Goal: Information Seeking & Learning: Learn about a topic

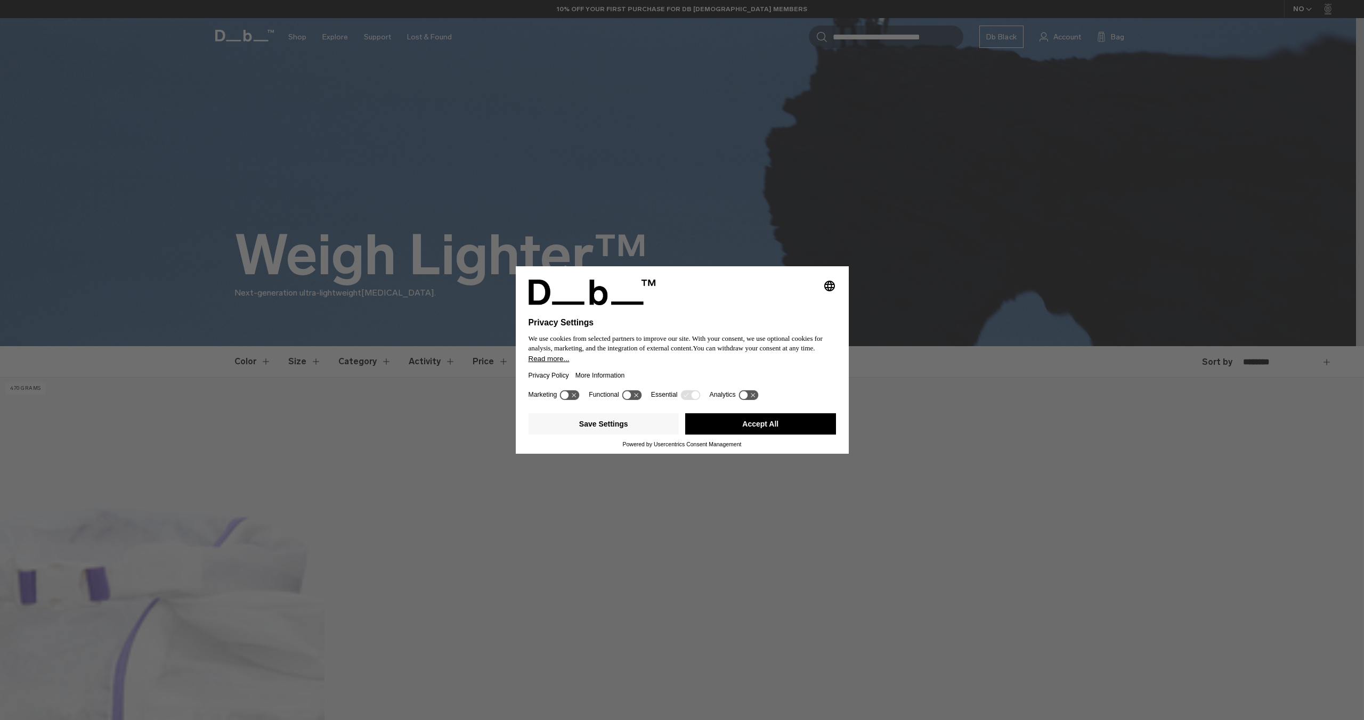
click at [775, 425] on button "Accept All" at bounding box center [760, 423] width 151 height 21
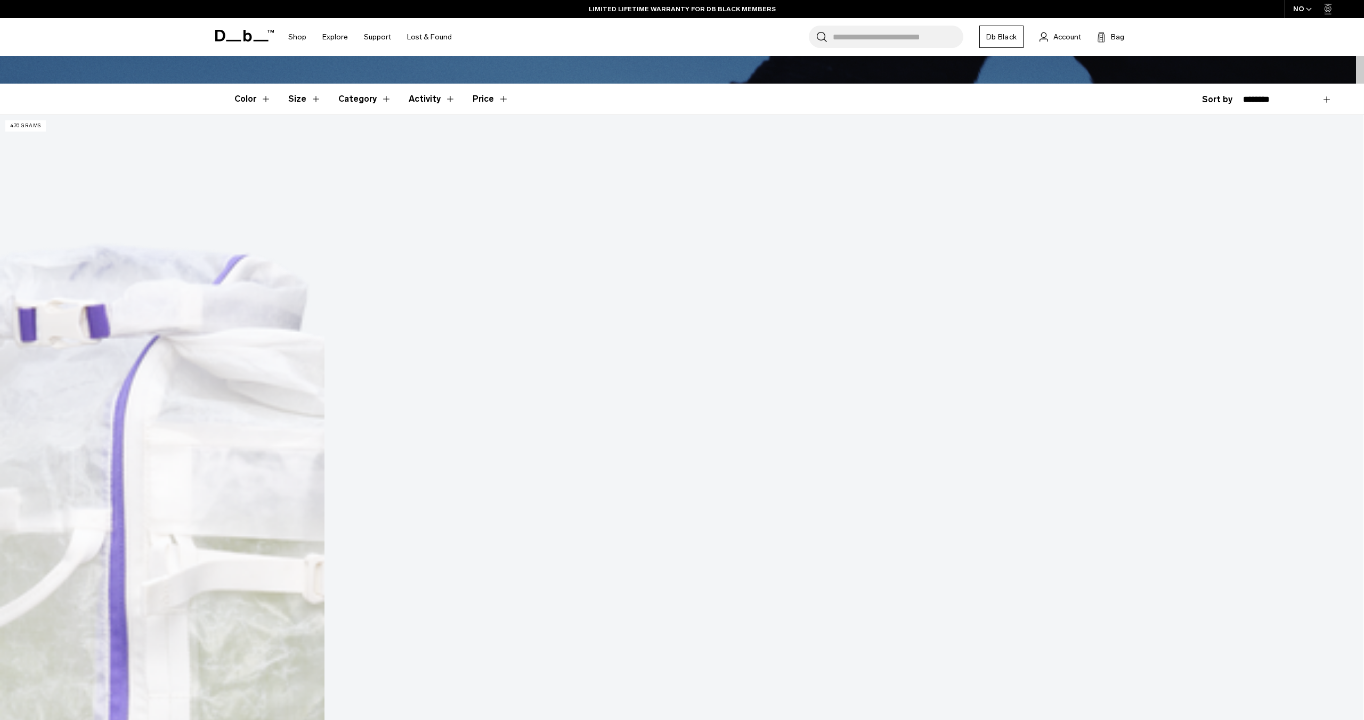
scroll to position [245, 0]
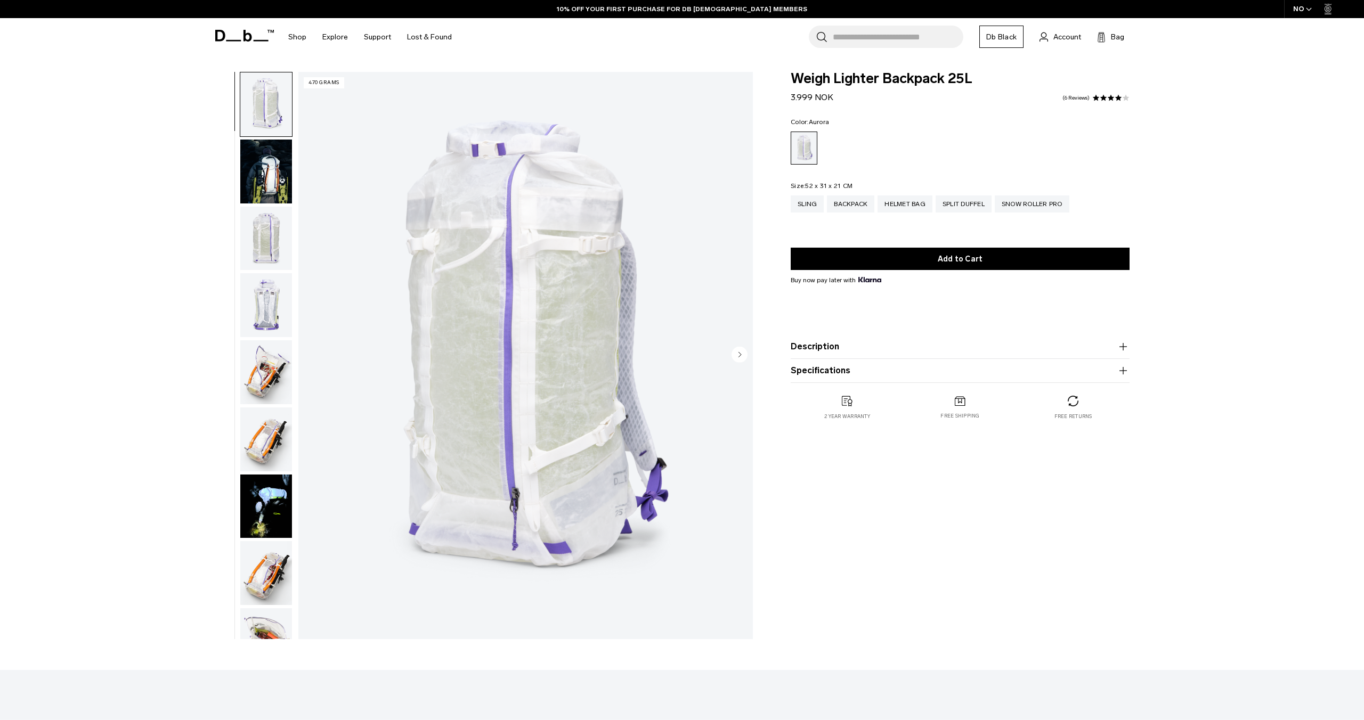
click at [285, 156] on img "button" at bounding box center [266, 172] width 52 height 64
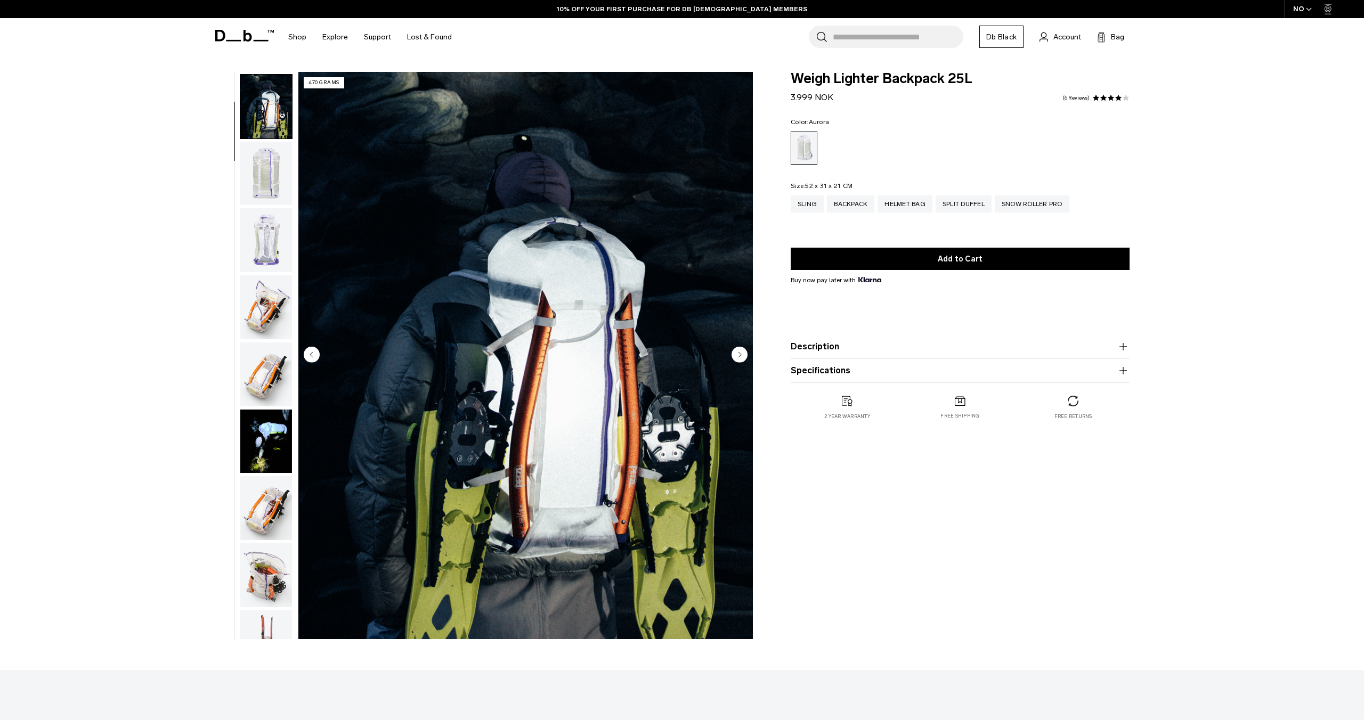
scroll to position [67, 0]
click at [267, 182] on img "button" at bounding box center [266, 172] width 52 height 64
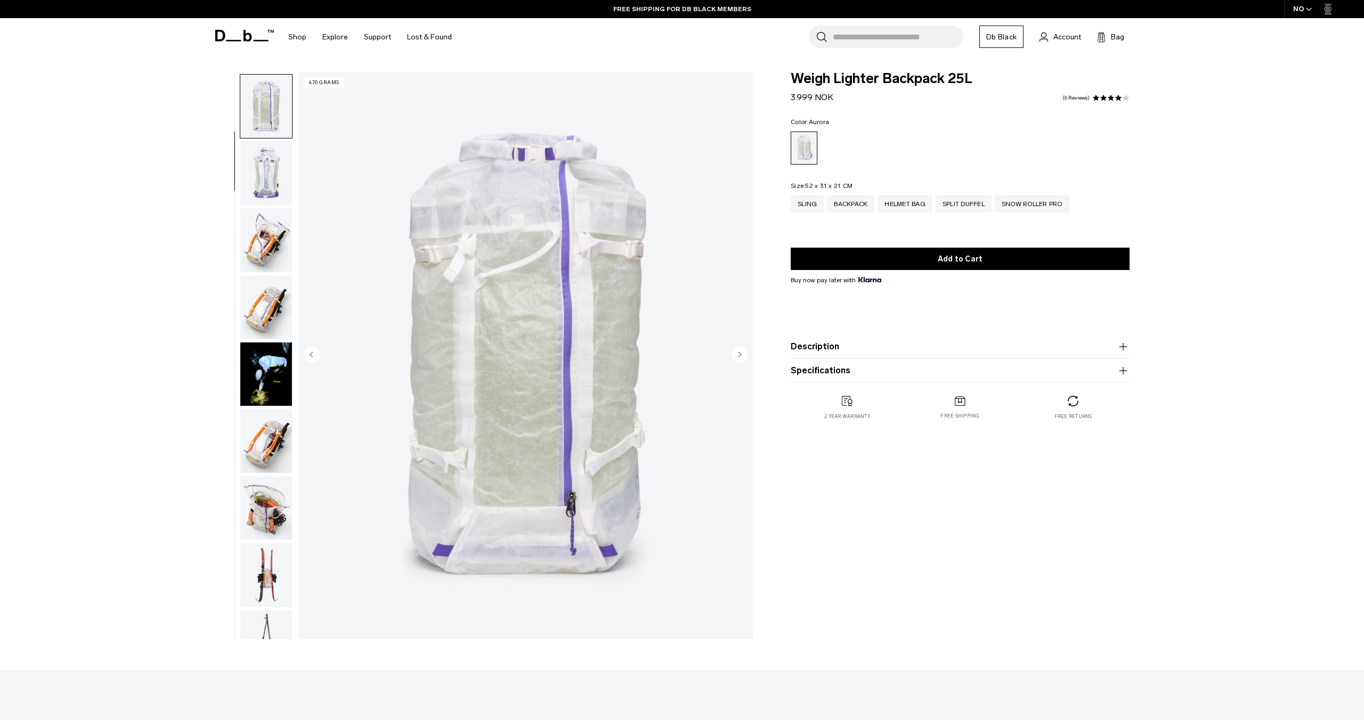
scroll to position [134, 0]
click at [267, 182] on img "button" at bounding box center [266, 171] width 52 height 64
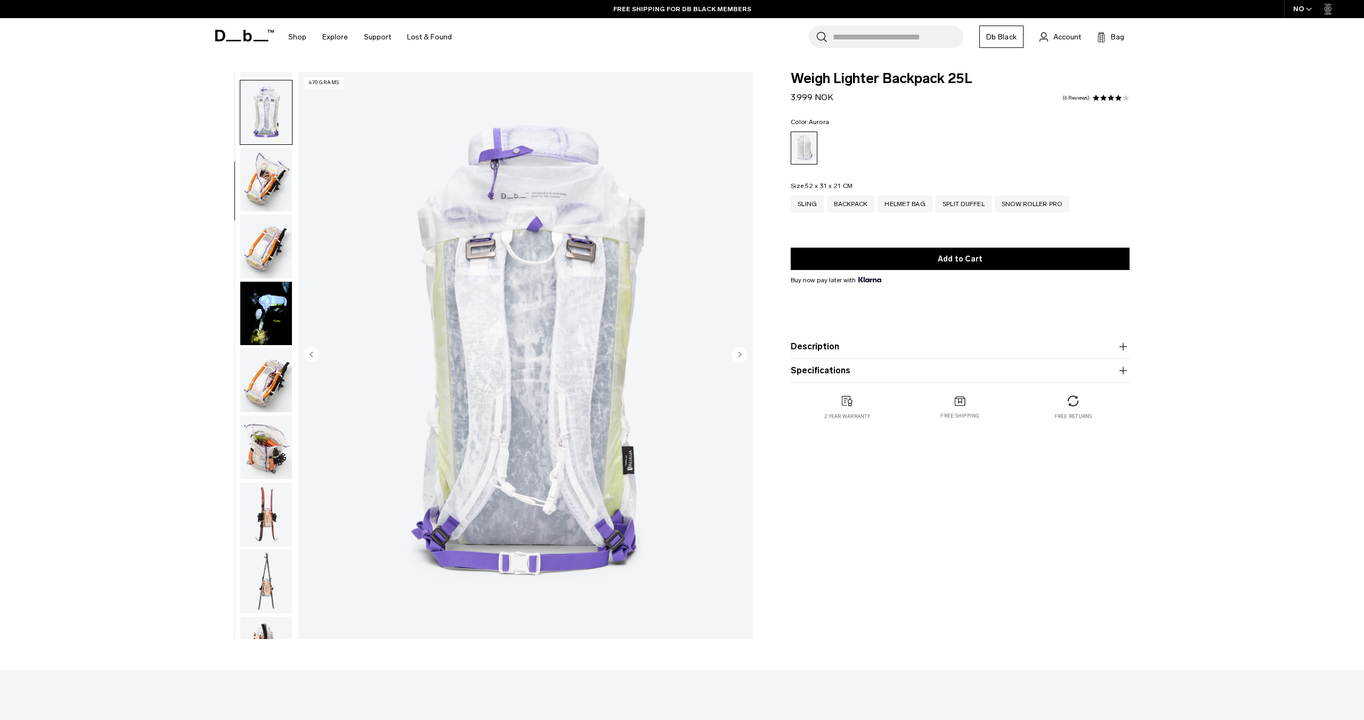
scroll to position [201, 0]
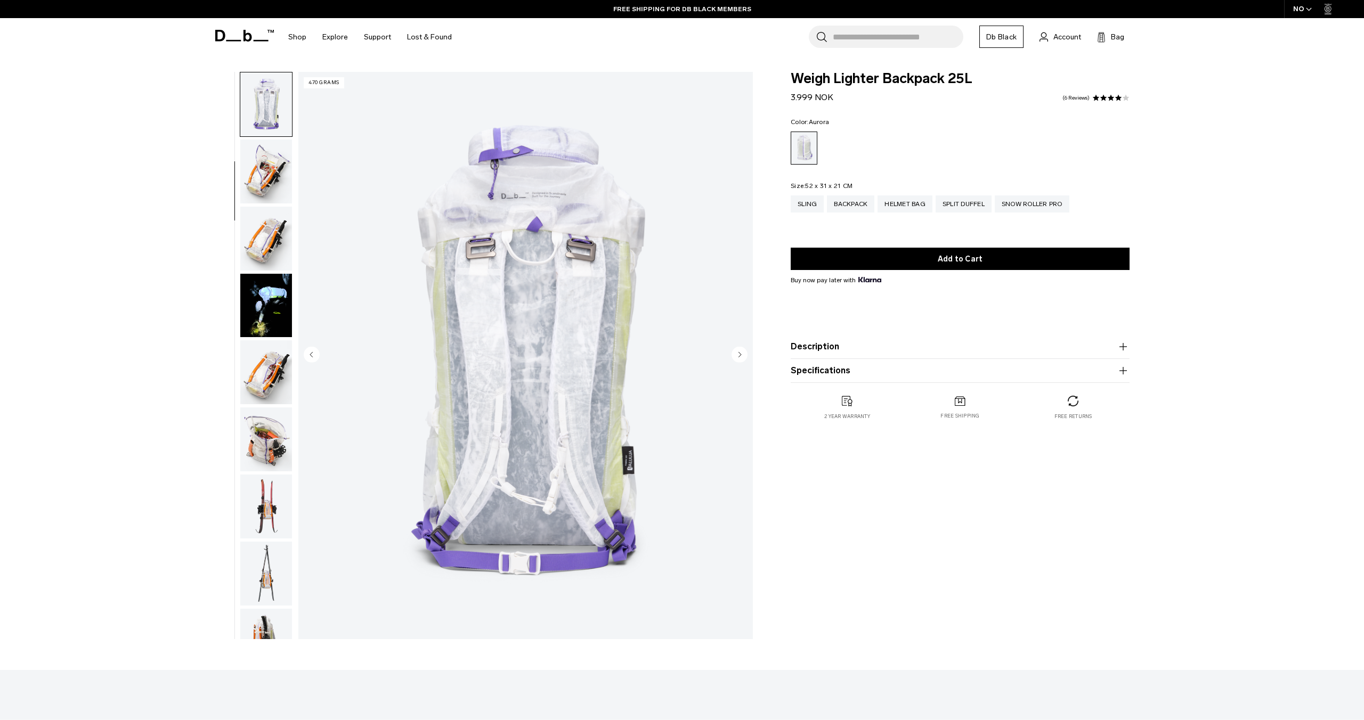
click at [267, 182] on img "button" at bounding box center [266, 172] width 52 height 64
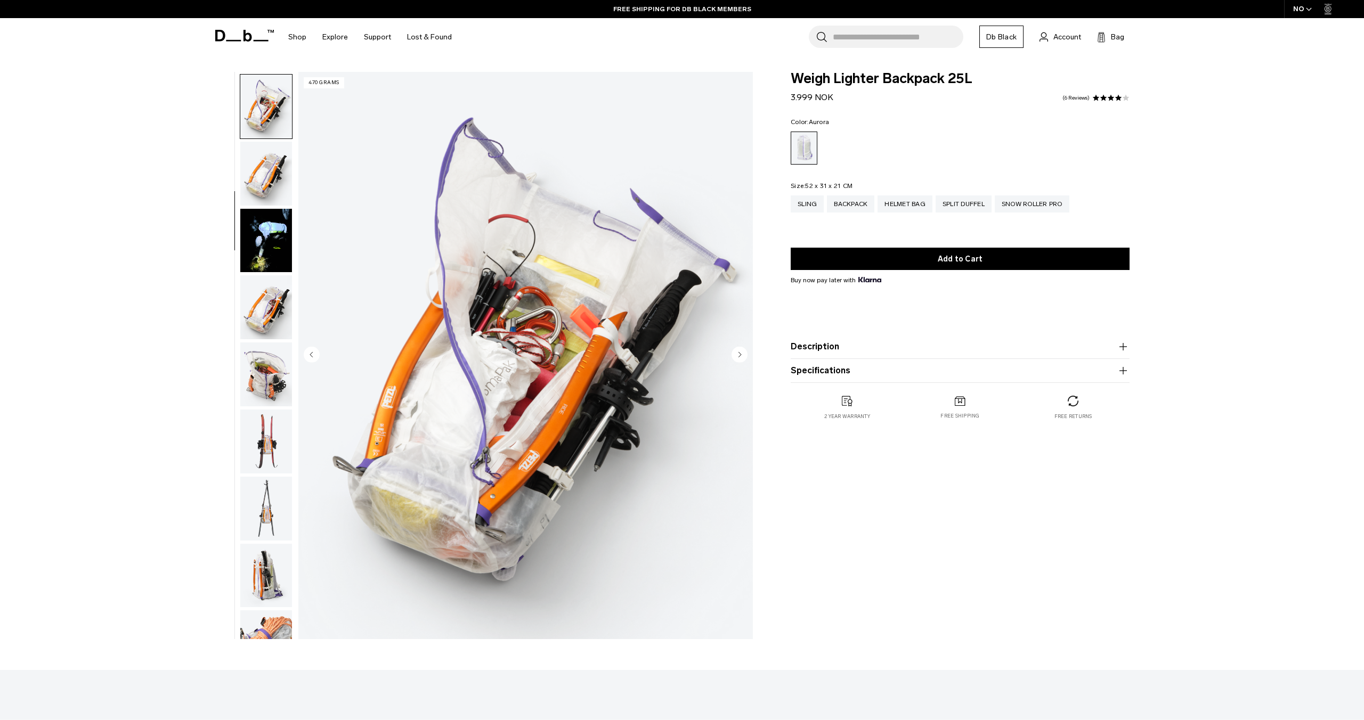
scroll to position [268, 0]
click at [267, 182] on img "button" at bounding box center [266, 172] width 52 height 64
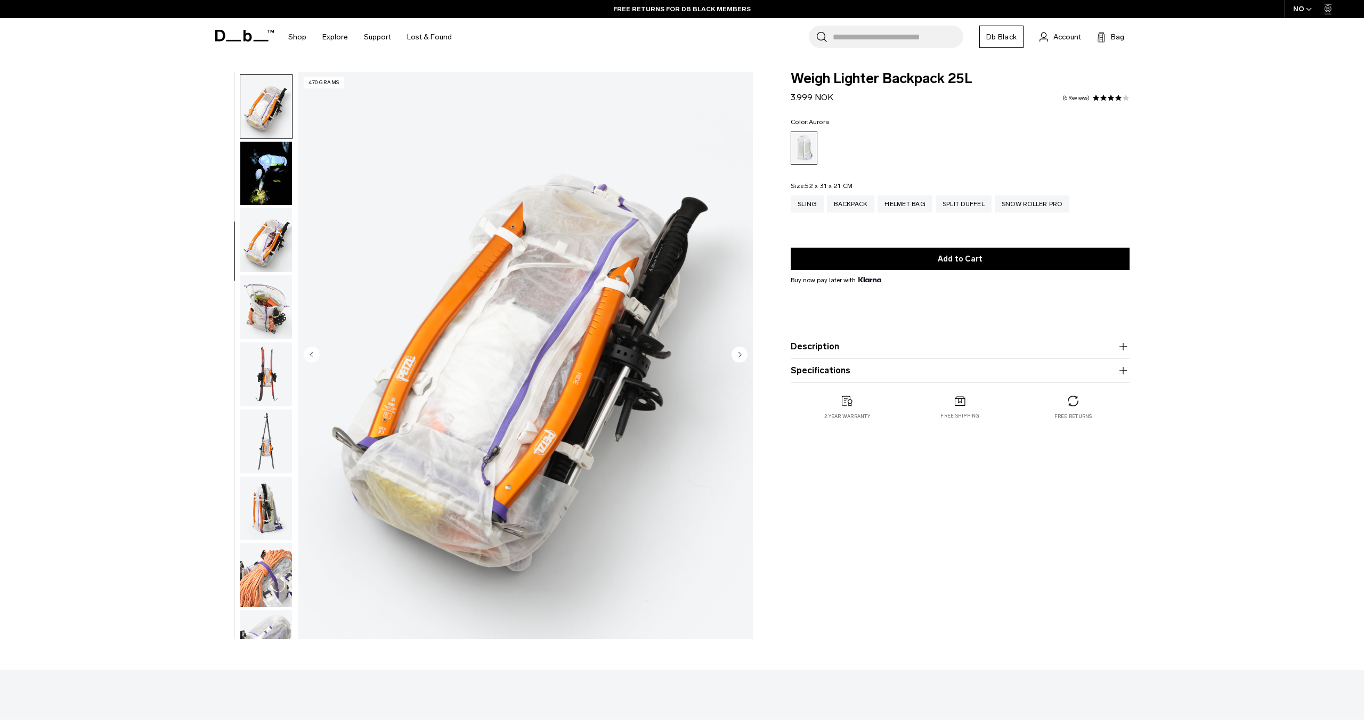
scroll to position [335, 0]
click at [267, 182] on img "button" at bounding box center [266, 172] width 52 height 64
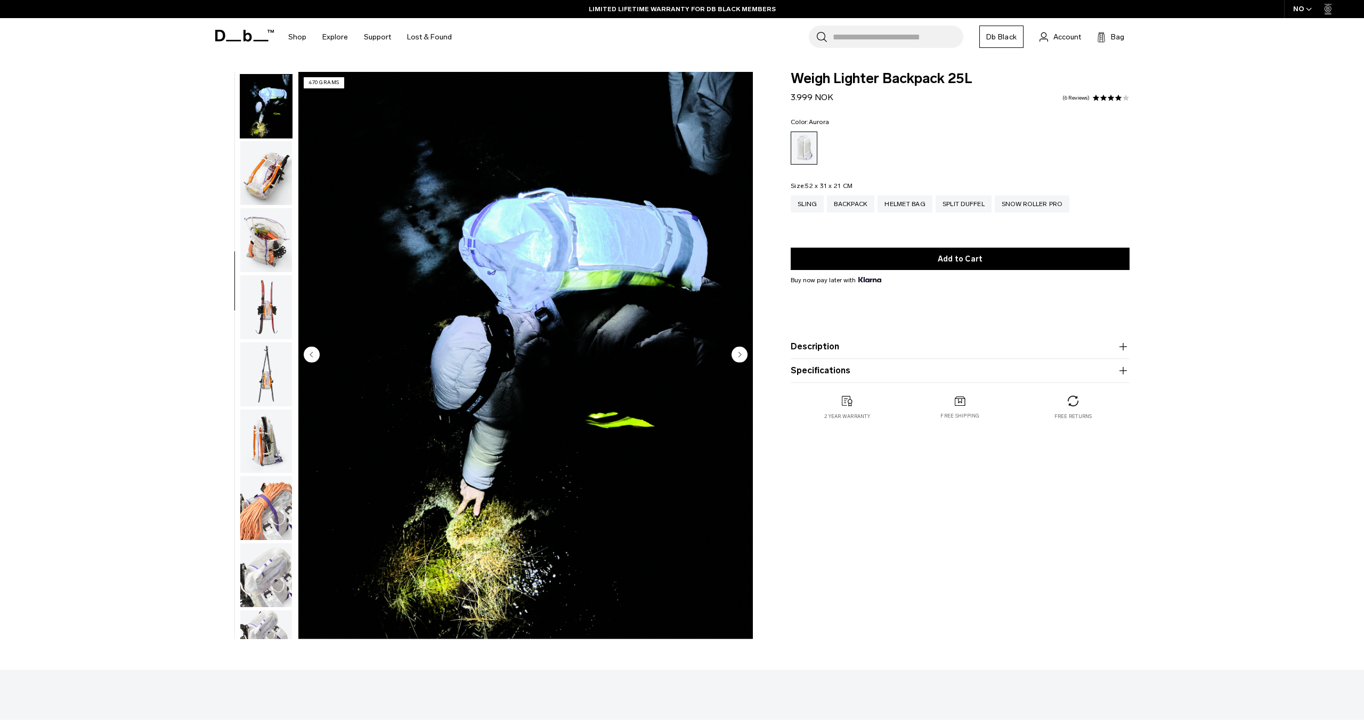
scroll to position [402, 0]
click at [267, 182] on img "button" at bounding box center [266, 171] width 52 height 64
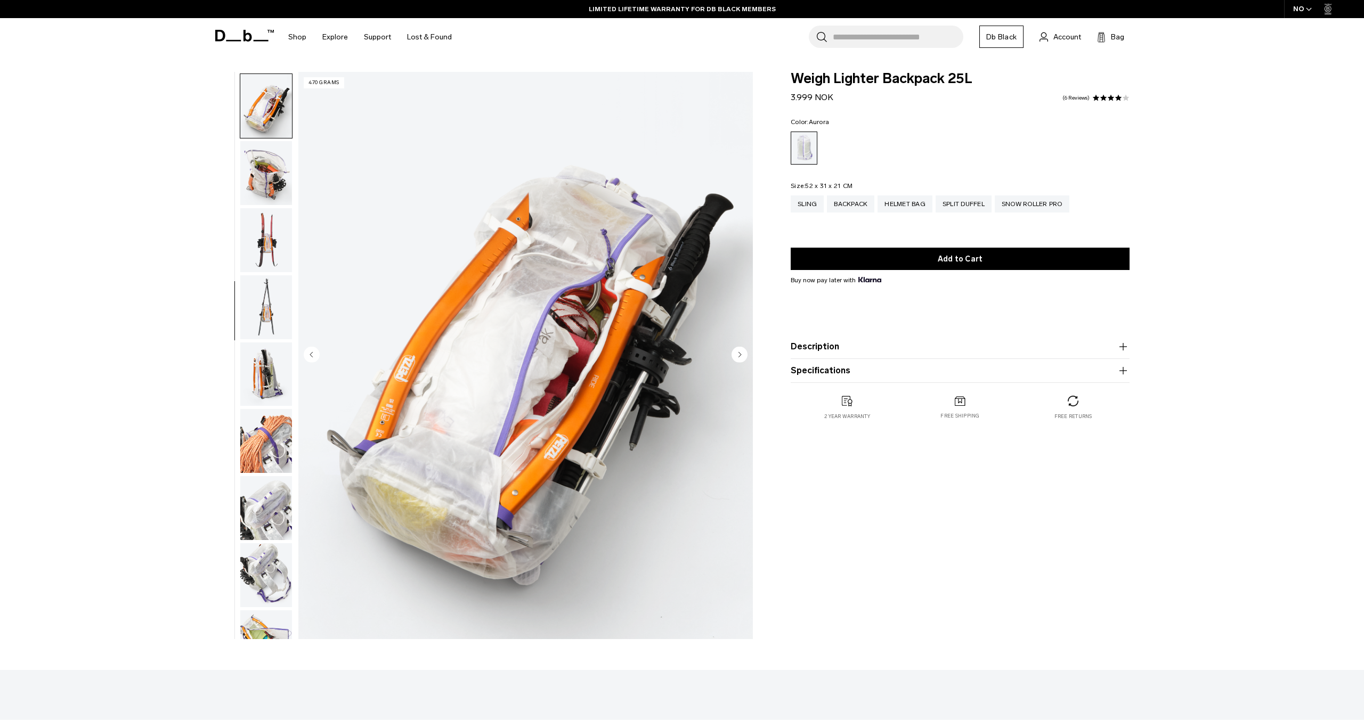
scroll to position [469, 0]
click at [267, 182] on img "button" at bounding box center [266, 171] width 52 height 64
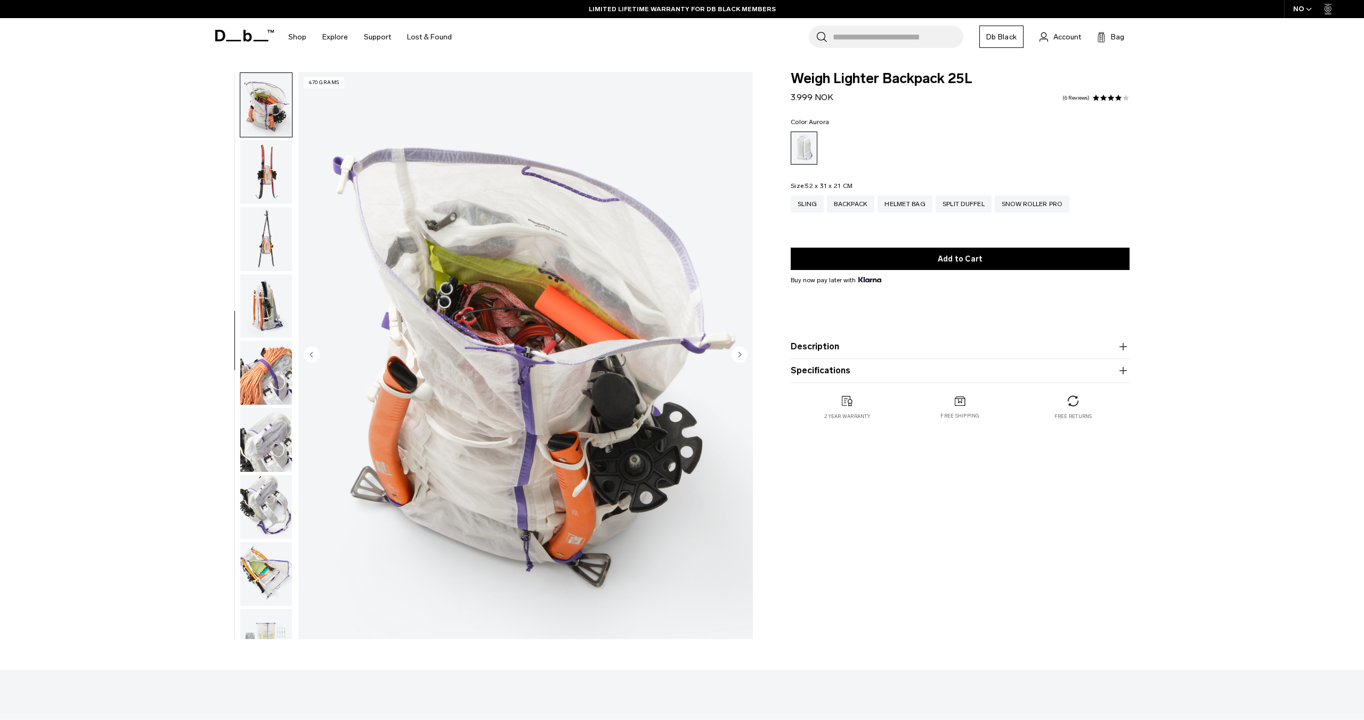
scroll to position [536, 0]
click at [267, 182] on img "button" at bounding box center [266, 172] width 52 height 64
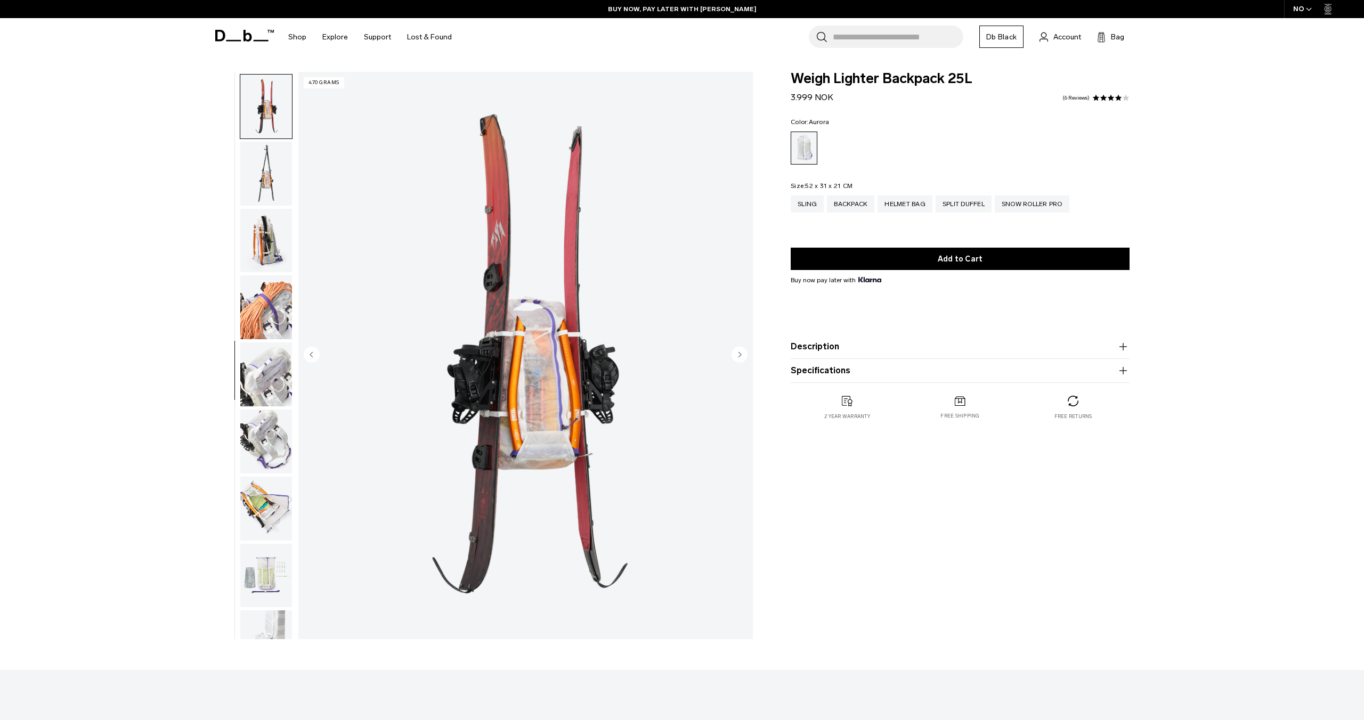
scroll to position [603, 0]
click at [267, 182] on img "button" at bounding box center [266, 172] width 52 height 64
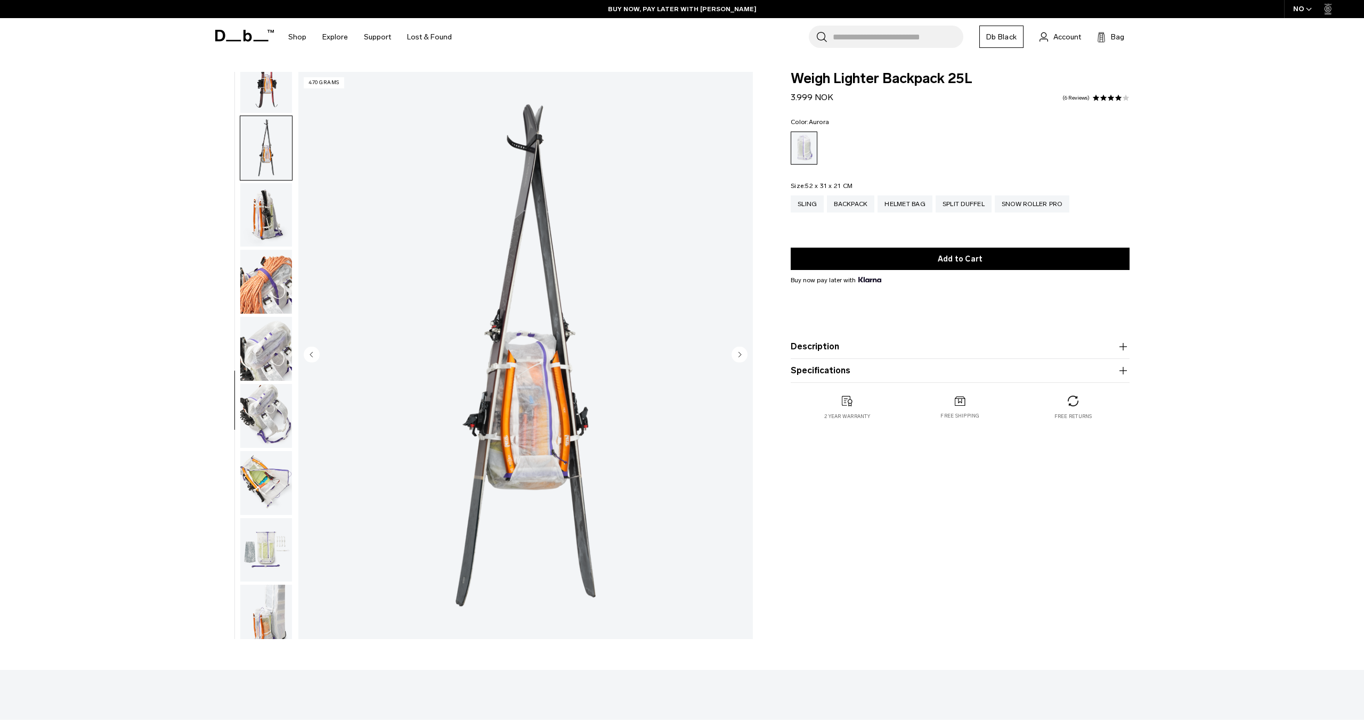
scroll to position [636, 0]
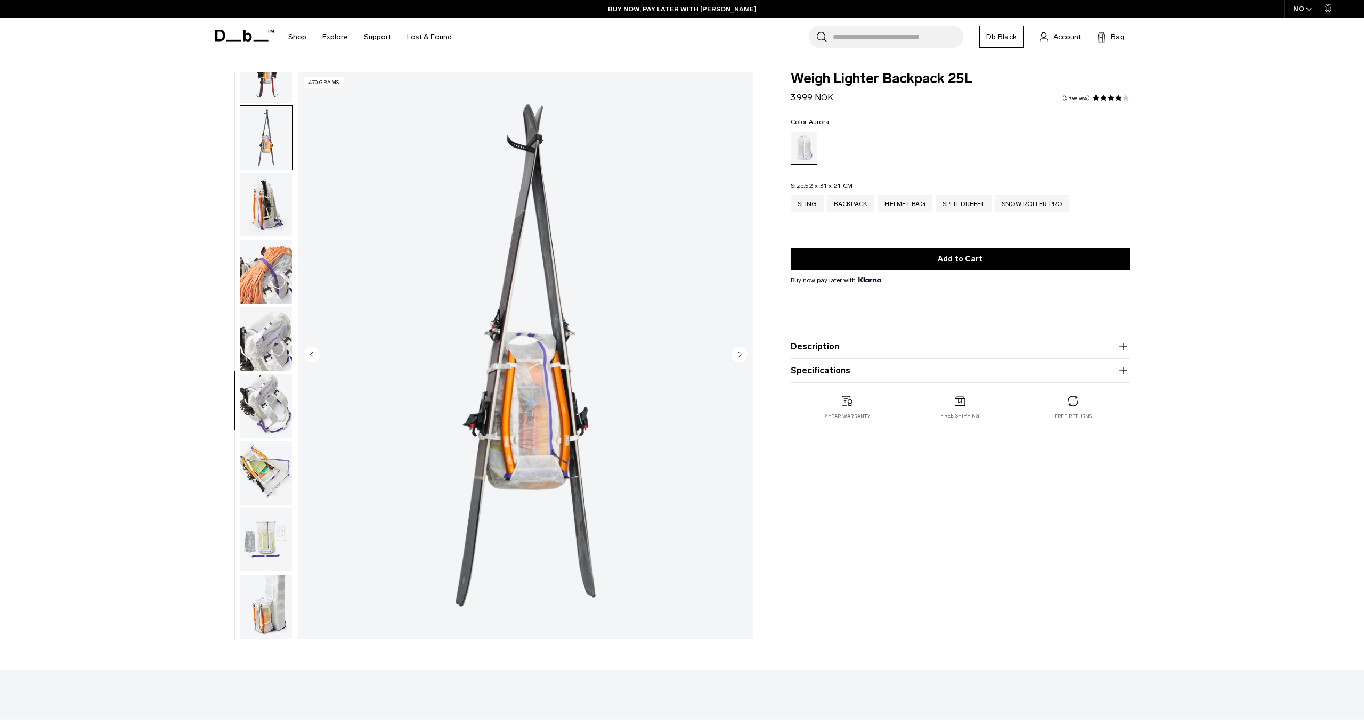
click at [267, 182] on img "button" at bounding box center [266, 205] width 52 height 64
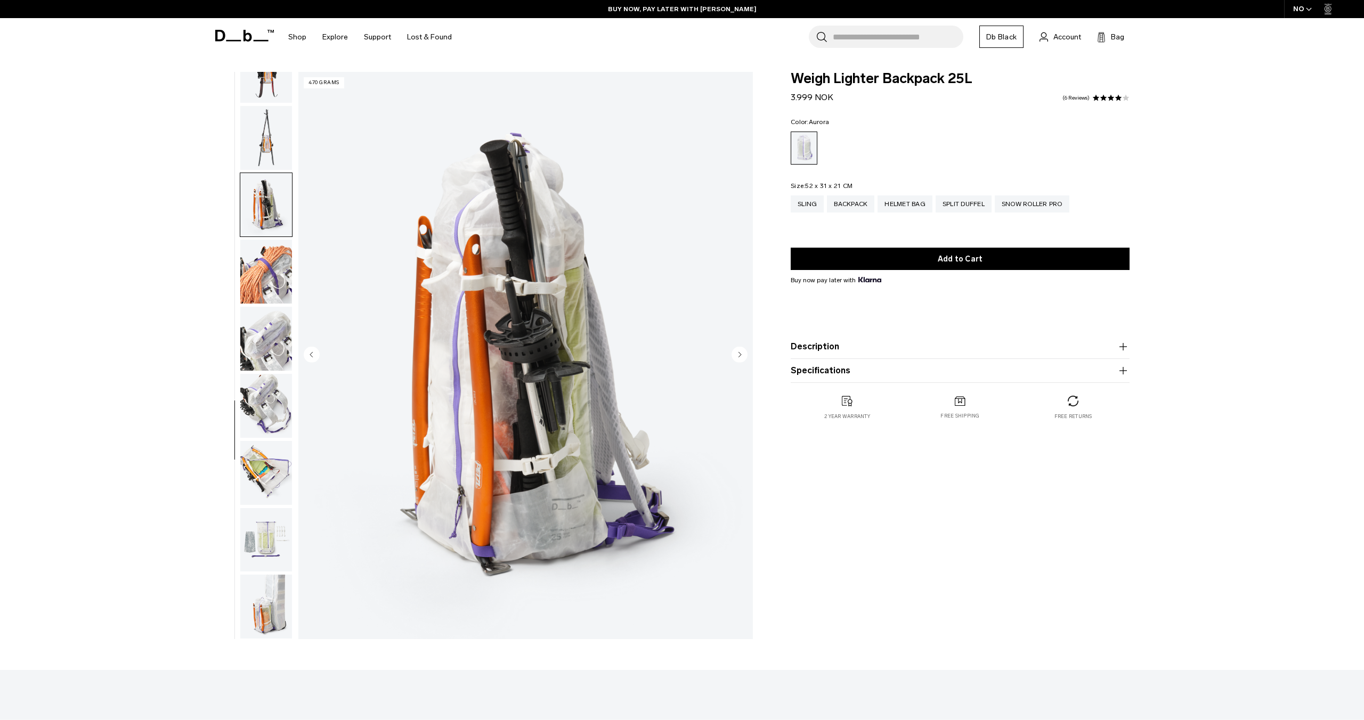
click at [267, 247] on img "button" at bounding box center [266, 272] width 52 height 64
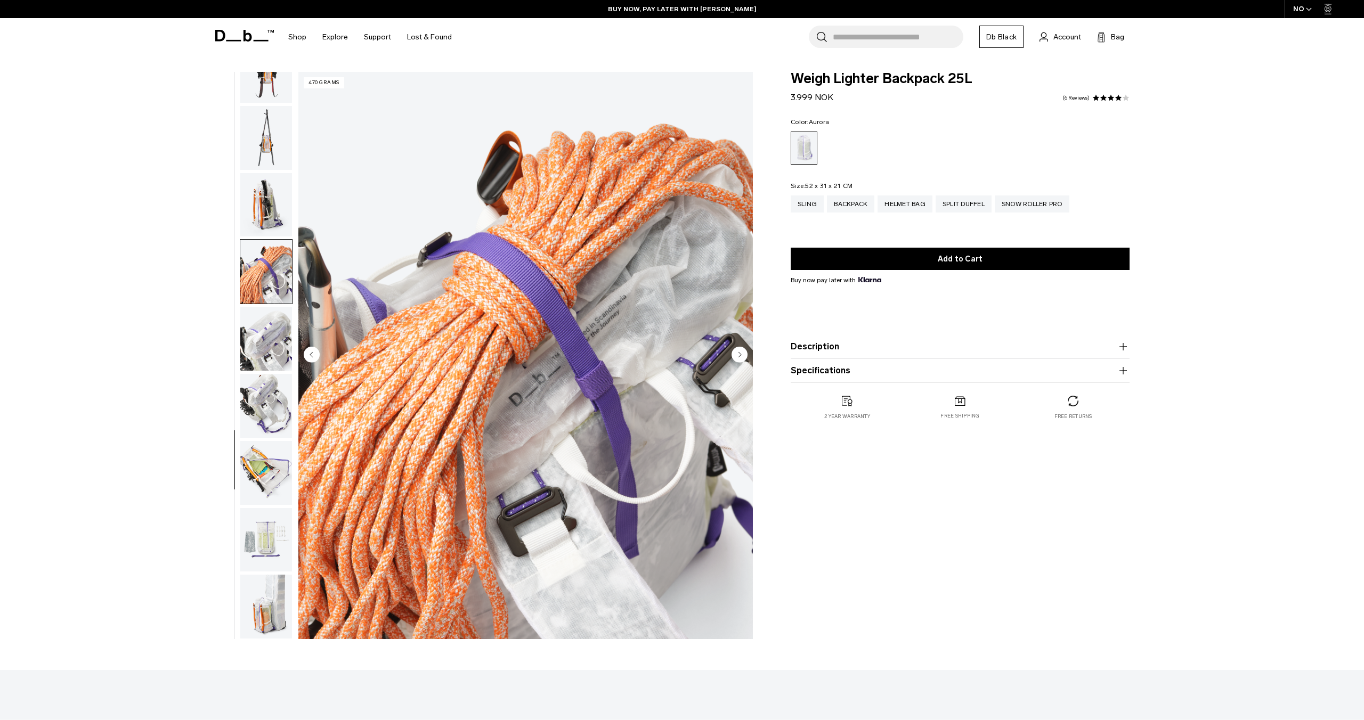
click at [256, 313] on img "button" at bounding box center [266, 339] width 52 height 64
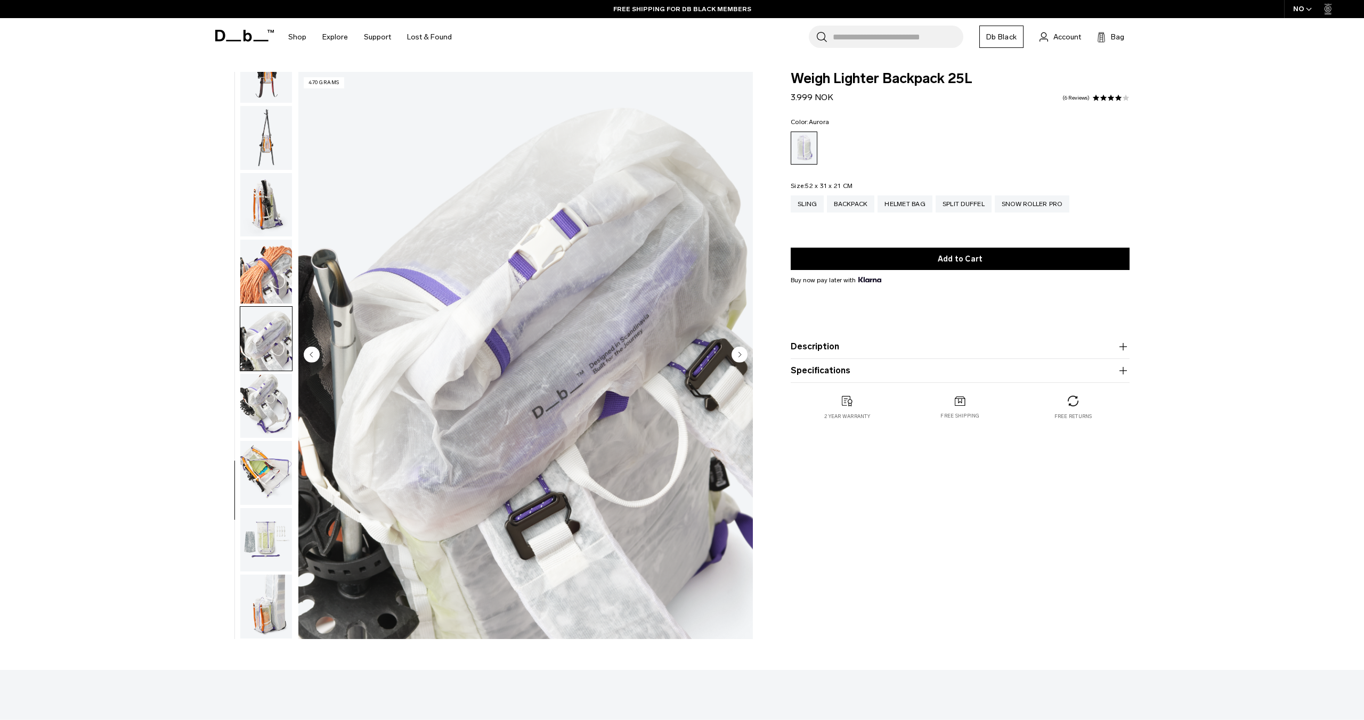
click at [281, 410] on img "button" at bounding box center [266, 406] width 52 height 64
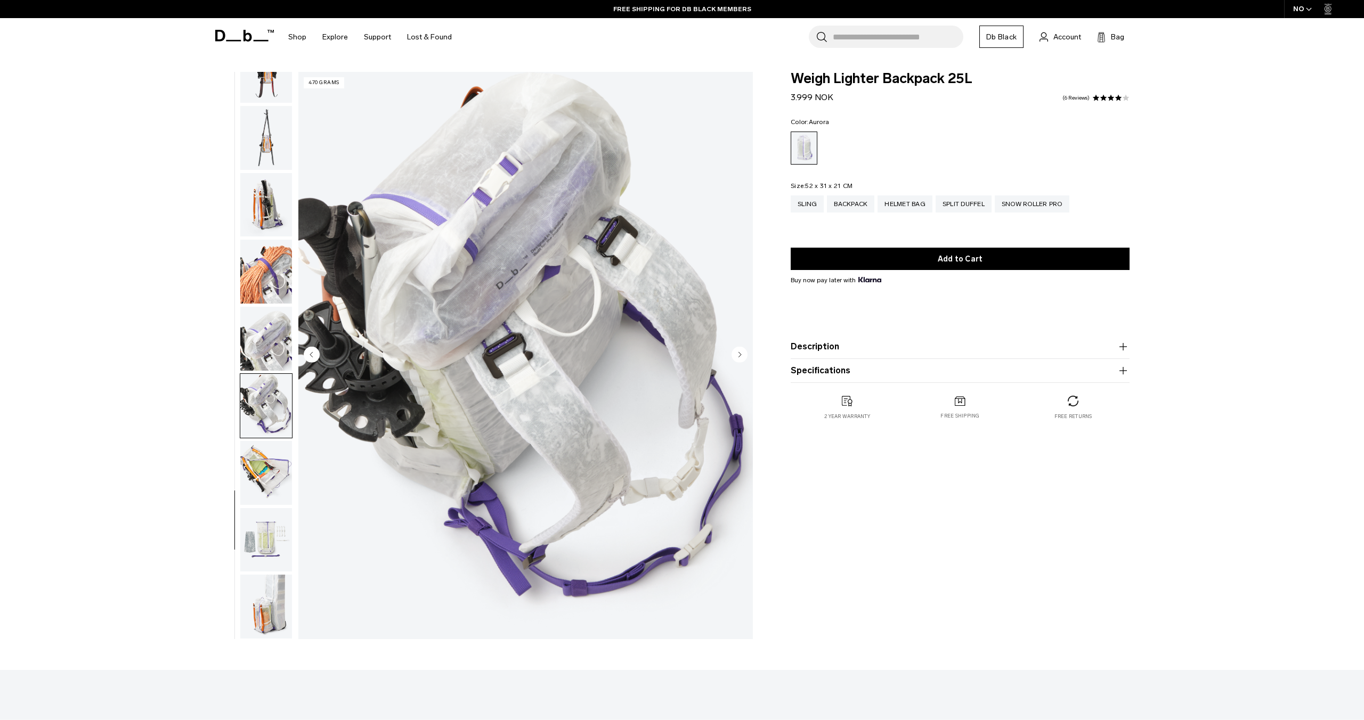
click at [267, 464] on img "button" at bounding box center [266, 473] width 52 height 64
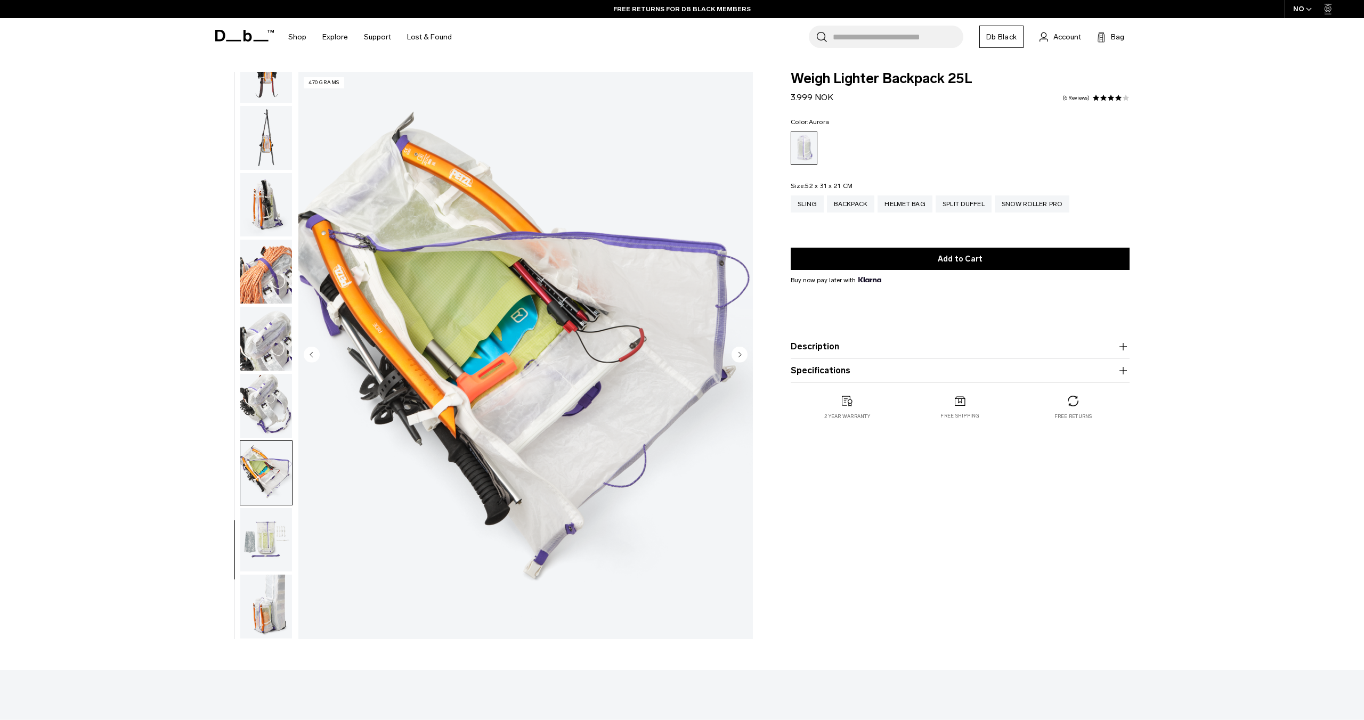
click at [265, 523] on img "button" at bounding box center [266, 540] width 52 height 64
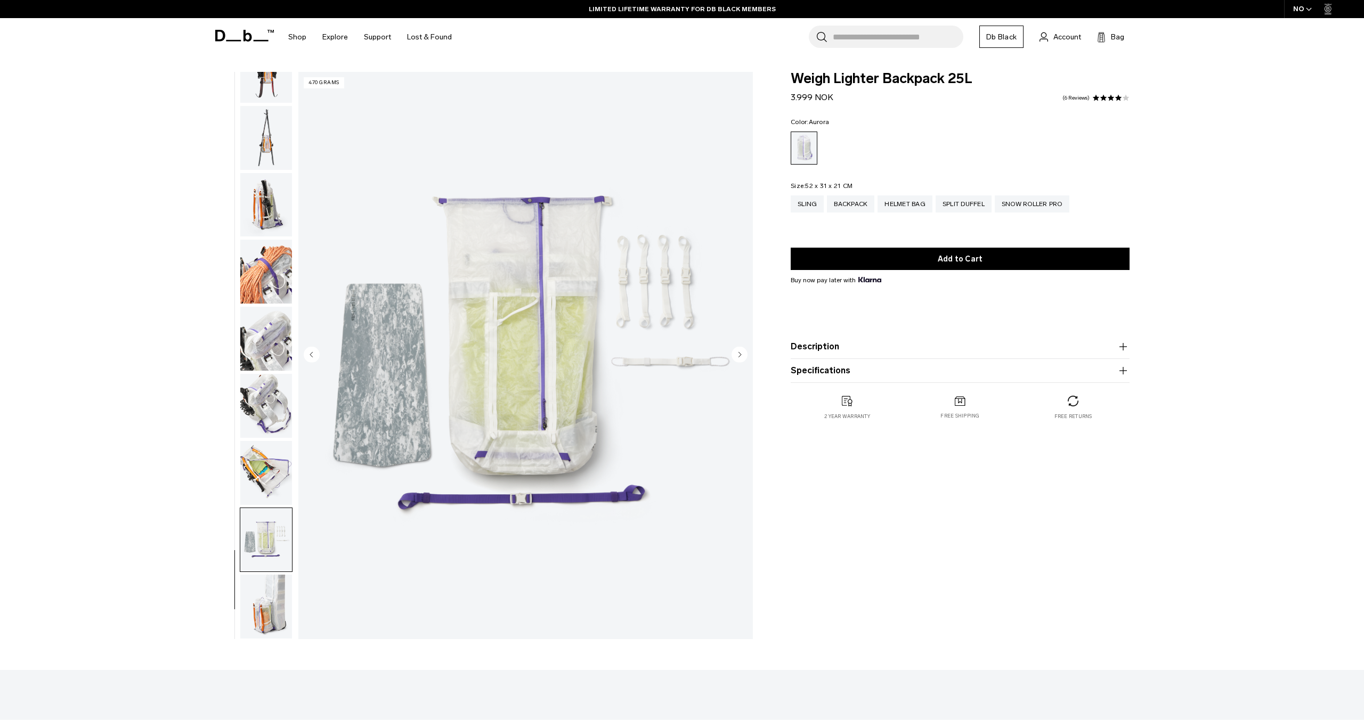
click at [264, 484] on img "button" at bounding box center [266, 473] width 52 height 64
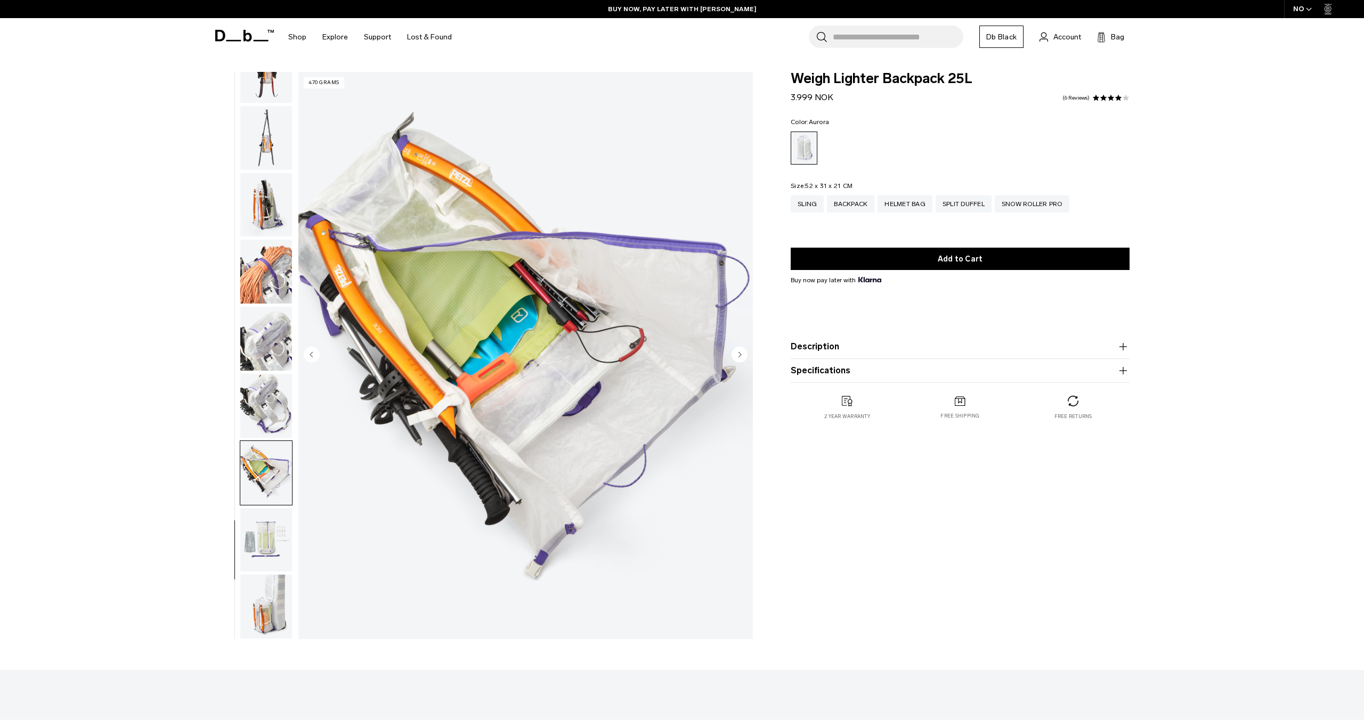
click at [263, 546] on img "button" at bounding box center [266, 540] width 52 height 64
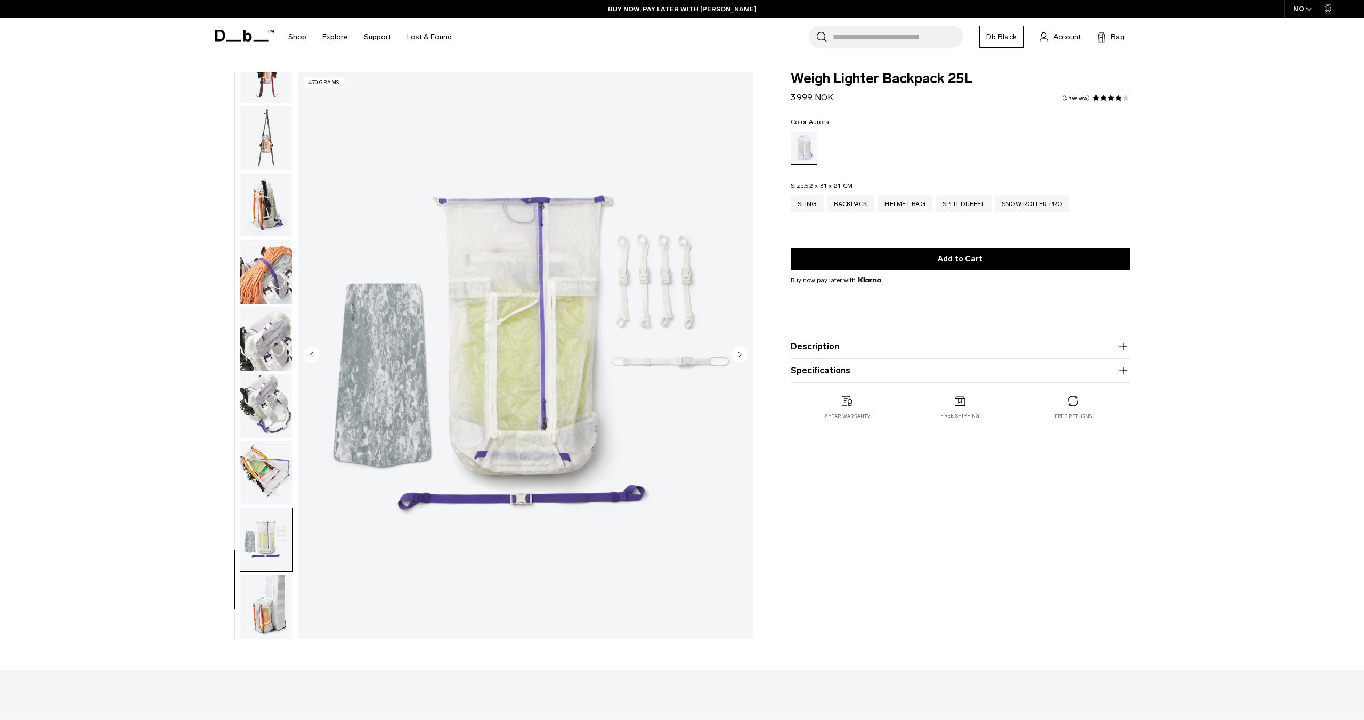
click at [252, 612] on img "button" at bounding box center [266, 607] width 52 height 64
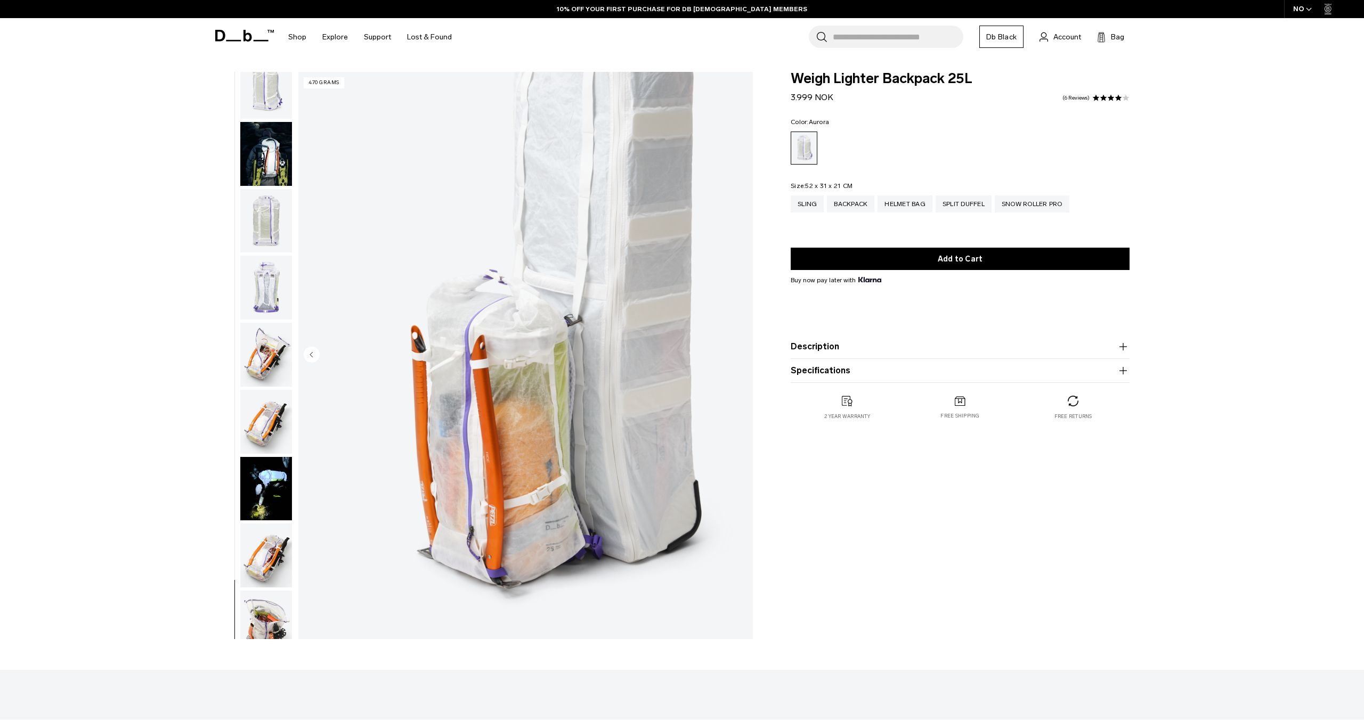
scroll to position [0, 0]
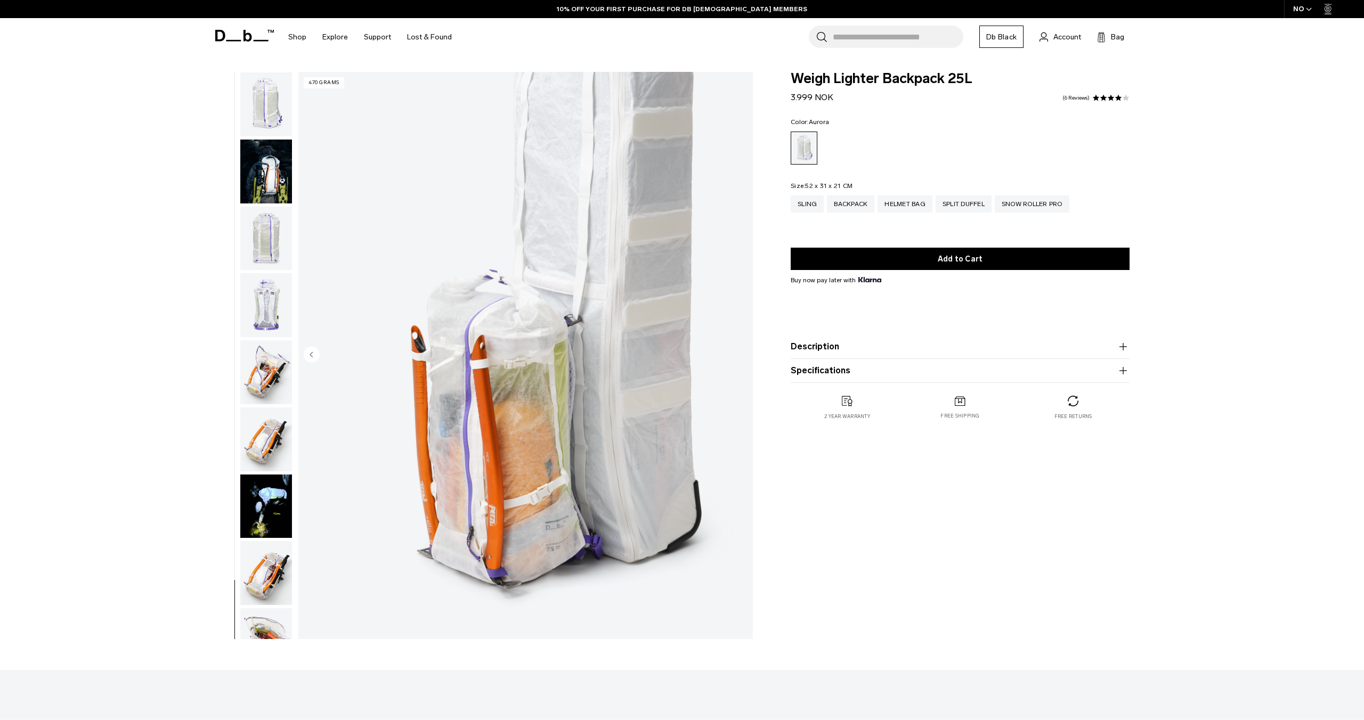
click at [281, 108] on img "button" at bounding box center [266, 104] width 52 height 64
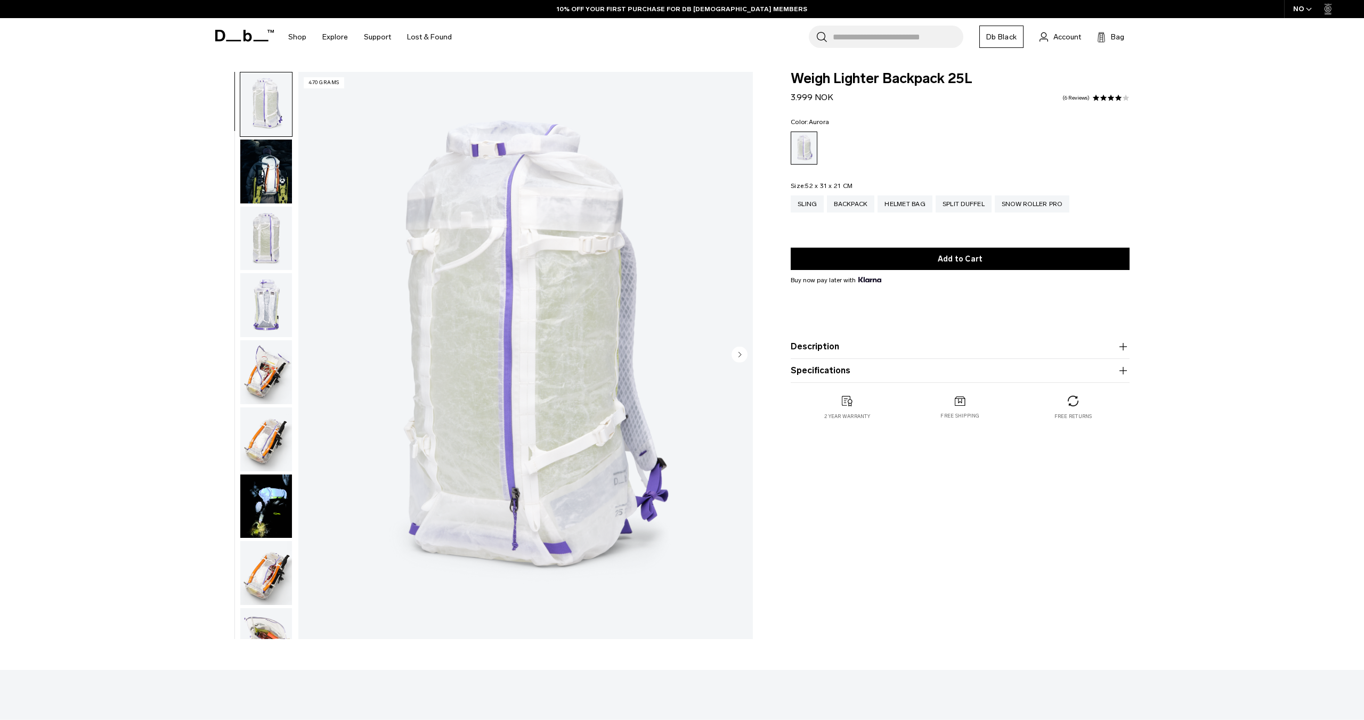
click at [252, 189] on img "button" at bounding box center [266, 172] width 52 height 64
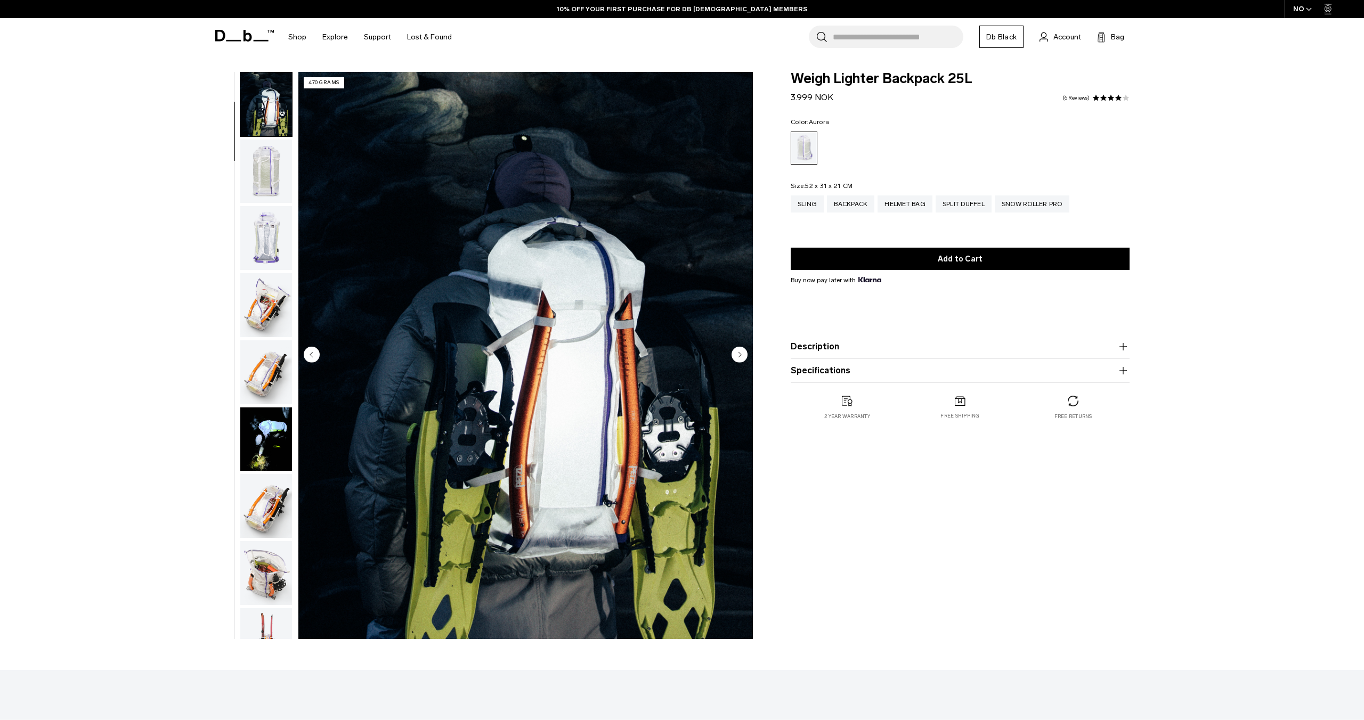
click at [260, 186] on img "button" at bounding box center [266, 172] width 52 height 64
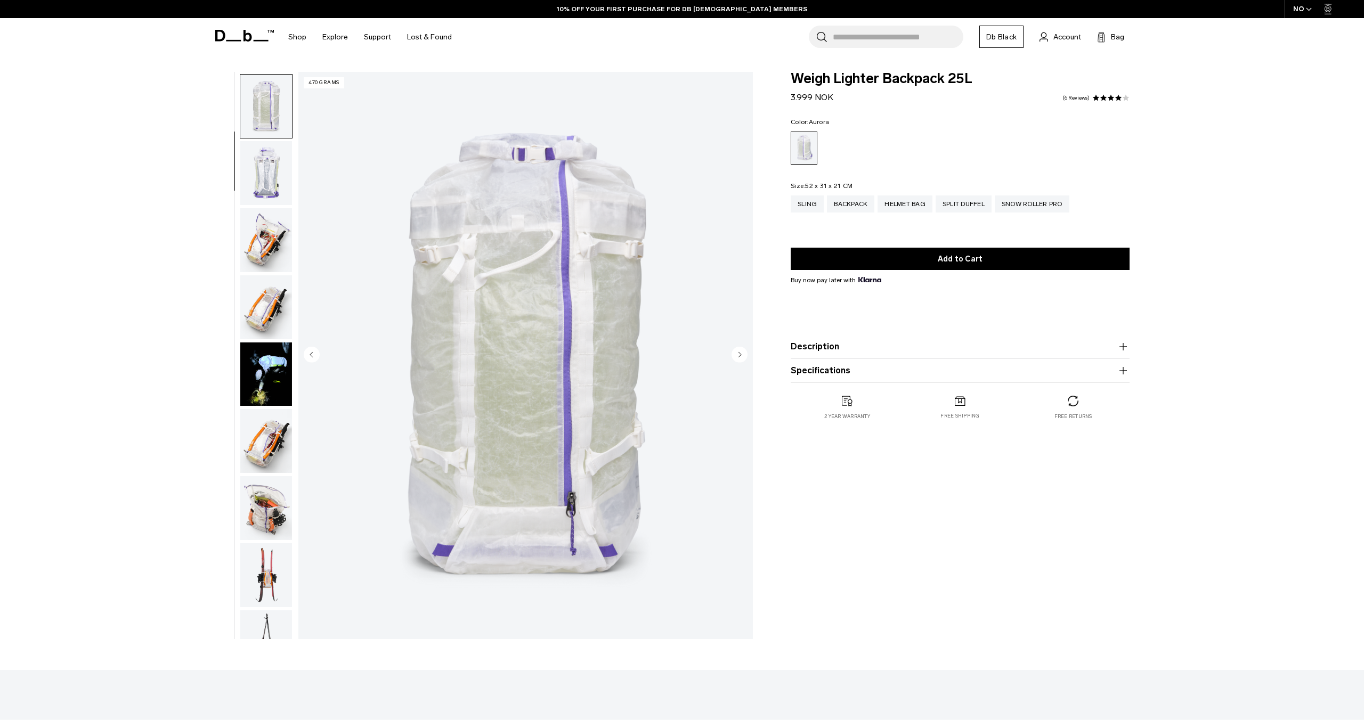
scroll to position [134, 0]
click at [261, 185] on img "button" at bounding box center [266, 171] width 52 height 64
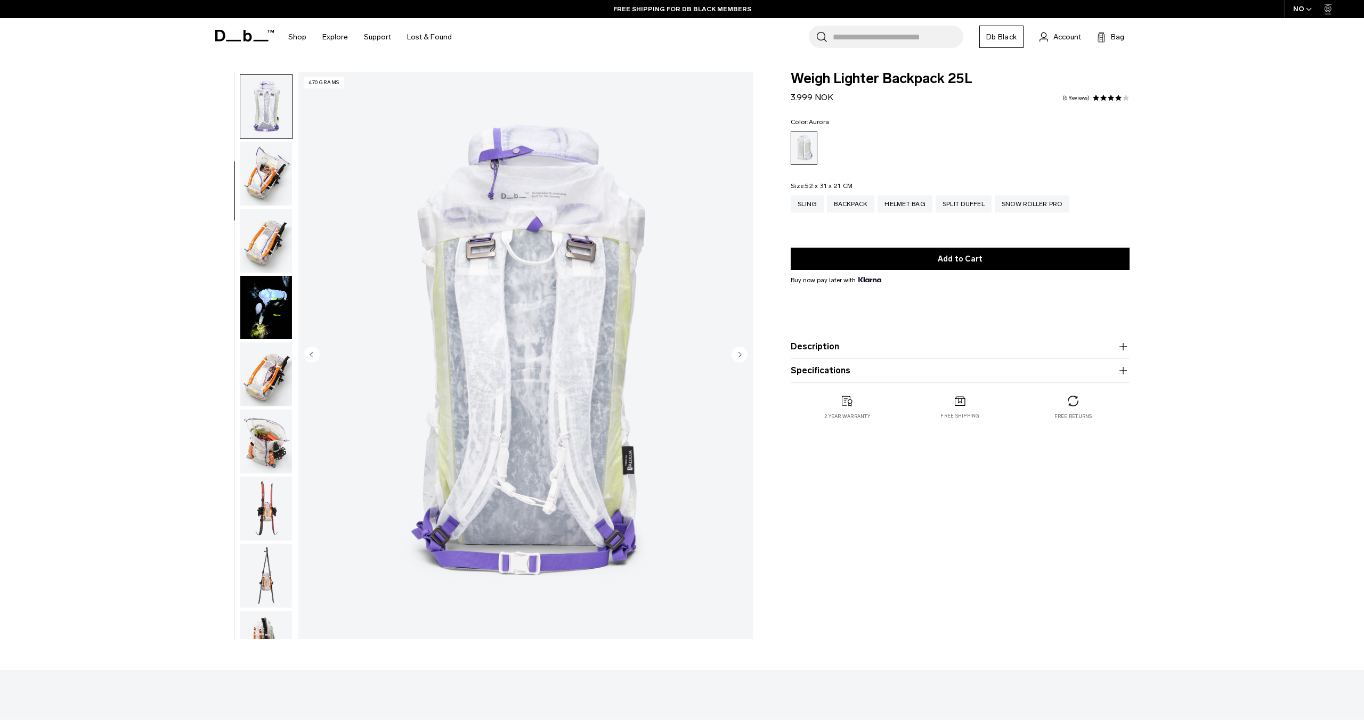
scroll to position [201, 0]
click at [261, 185] on img "button" at bounding box center [266, 172] width 52 height 64
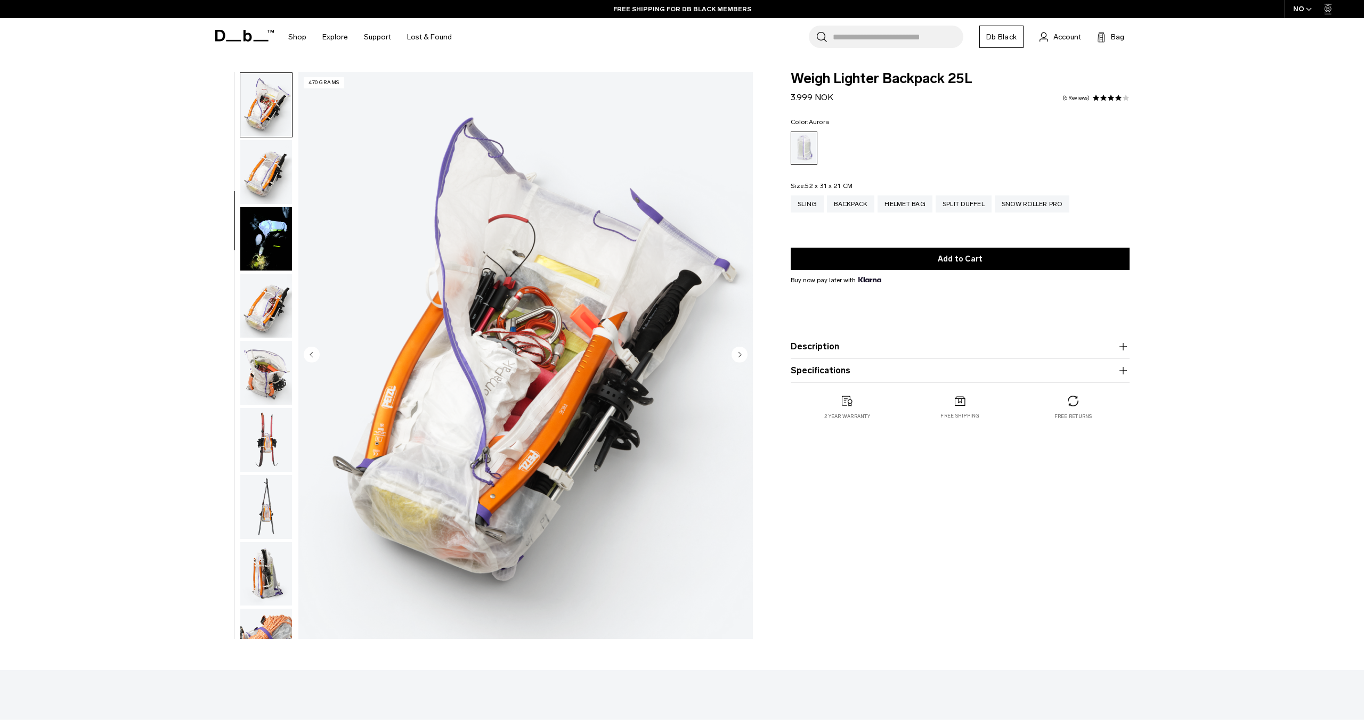
scroll to position [268, 0]
click at [261, 185] on img "button" at bounding box center [266, 172] width 52 height 64
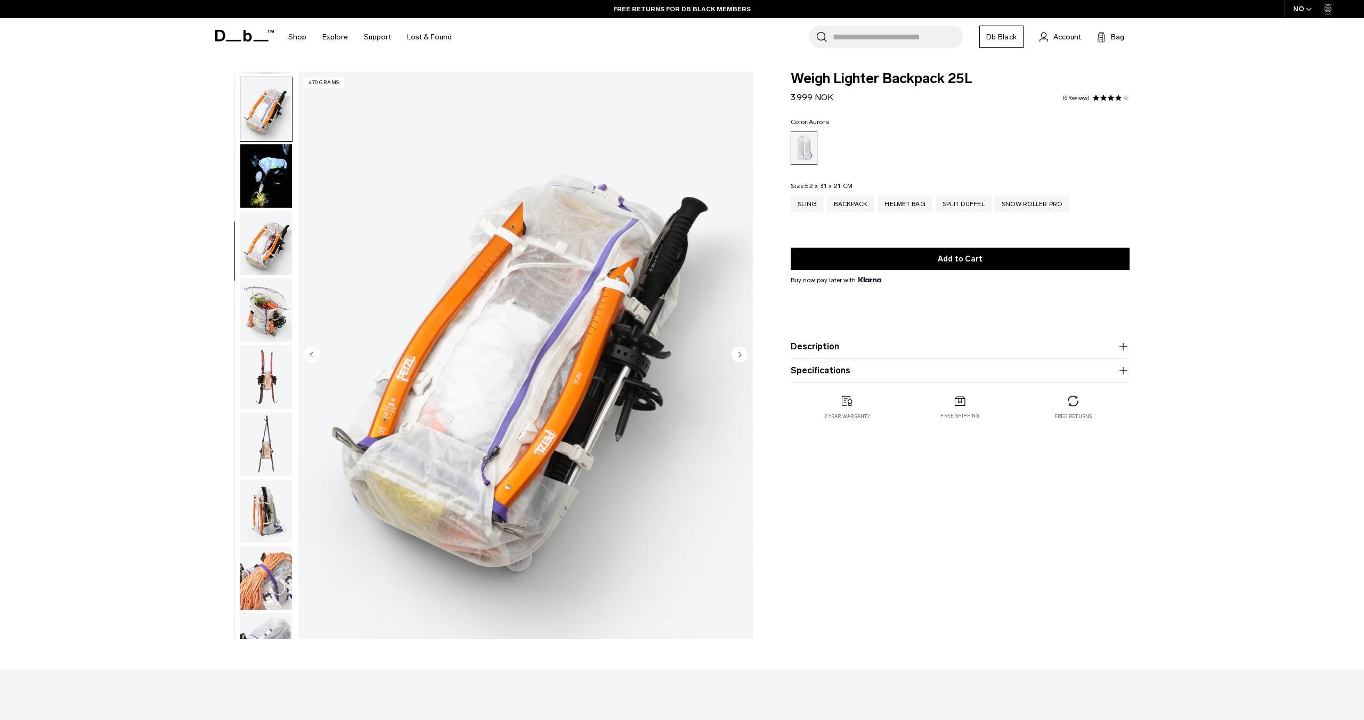
scroll to position [335, 0]
click at [261, 185] on img "button" at bounding box center [266, 172] width 52 height 64
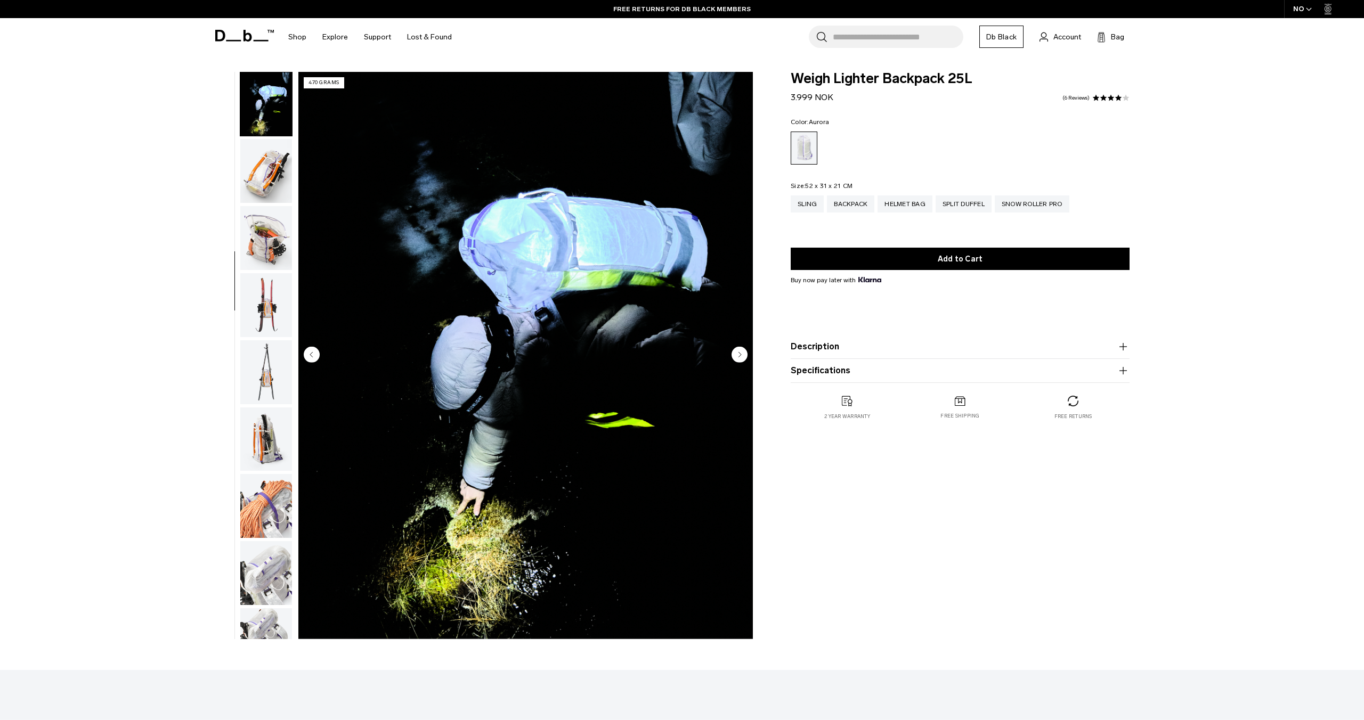
click at [261, 185] on img "button" at bounding box center [266, 171] width 52 height 64
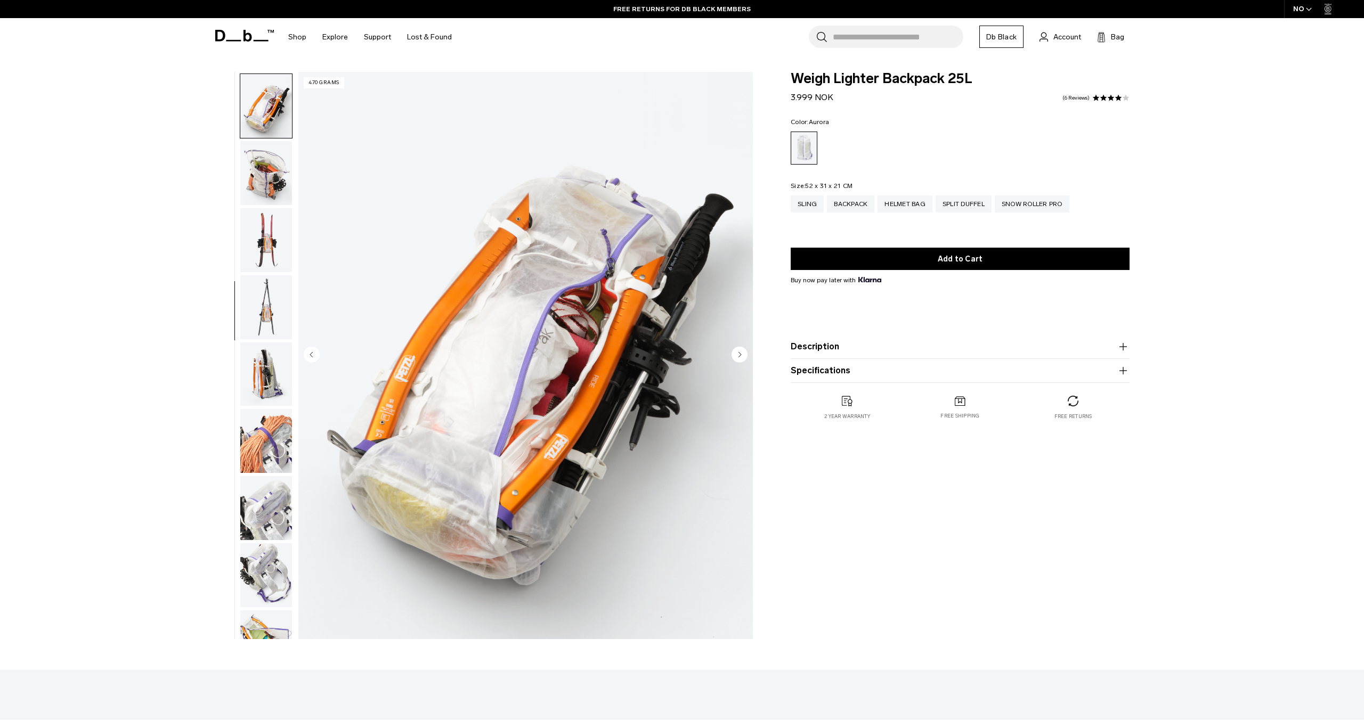
scroll to position [469, 0]
click at [261, 185] on img "button" at bounding box center [266, 171] width 52 height 64
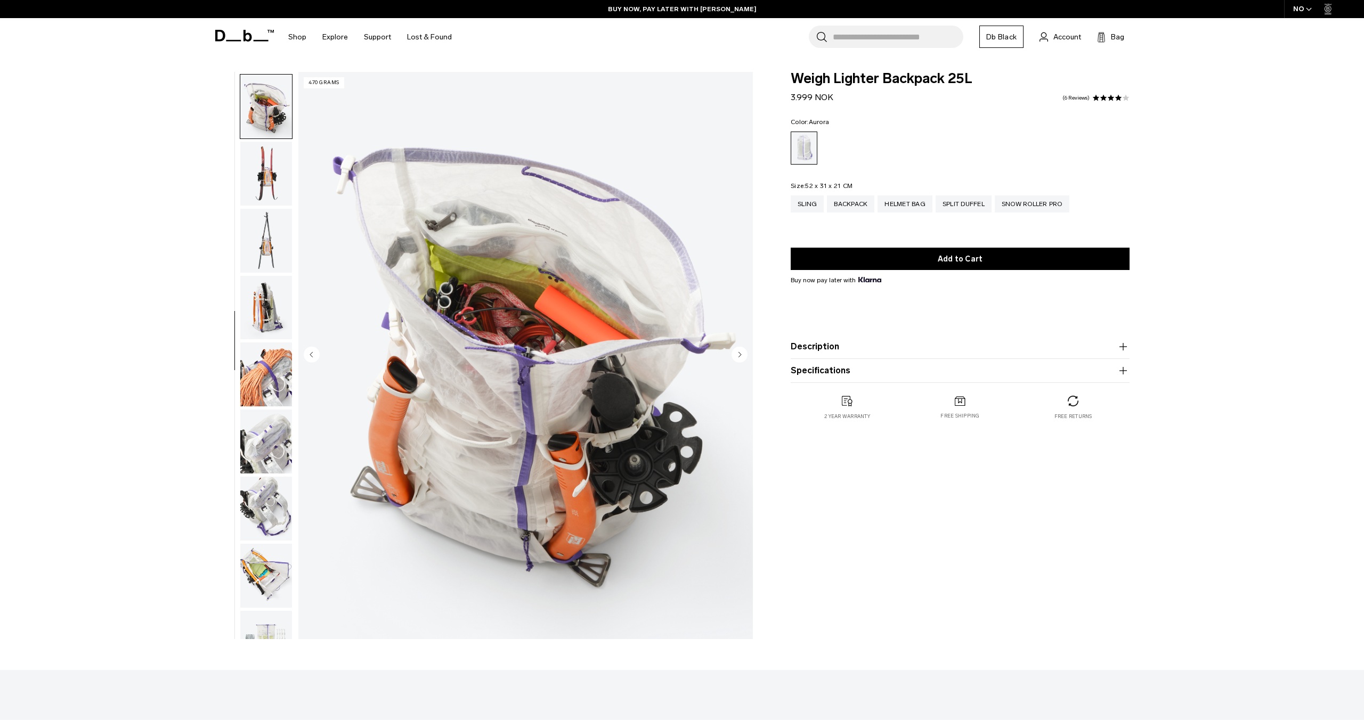
scroll to position [536, 0]
click at [261, 185] on img "button" at bounding box center [266, 172] width 52 height 64
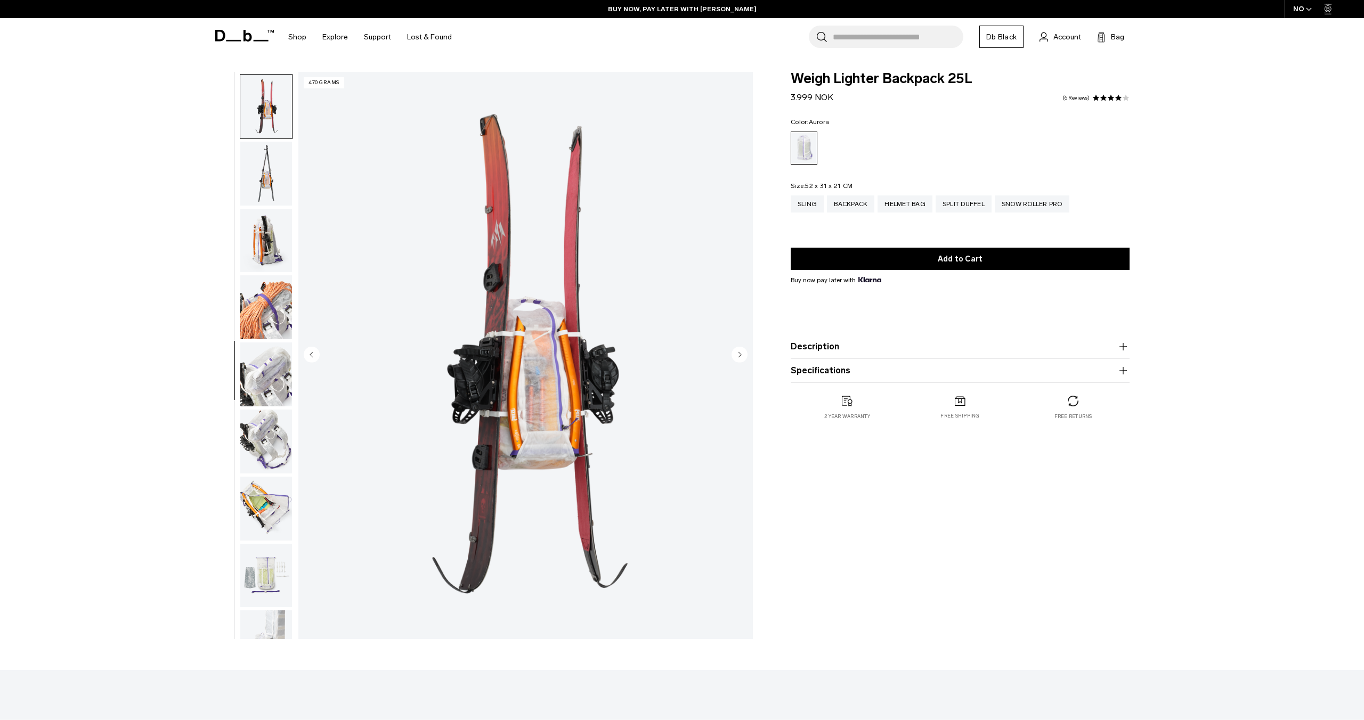
scroll to position [603, 0]
click at [261, 185] on img "button" at bounding box center [266, 172] width 52 height 64
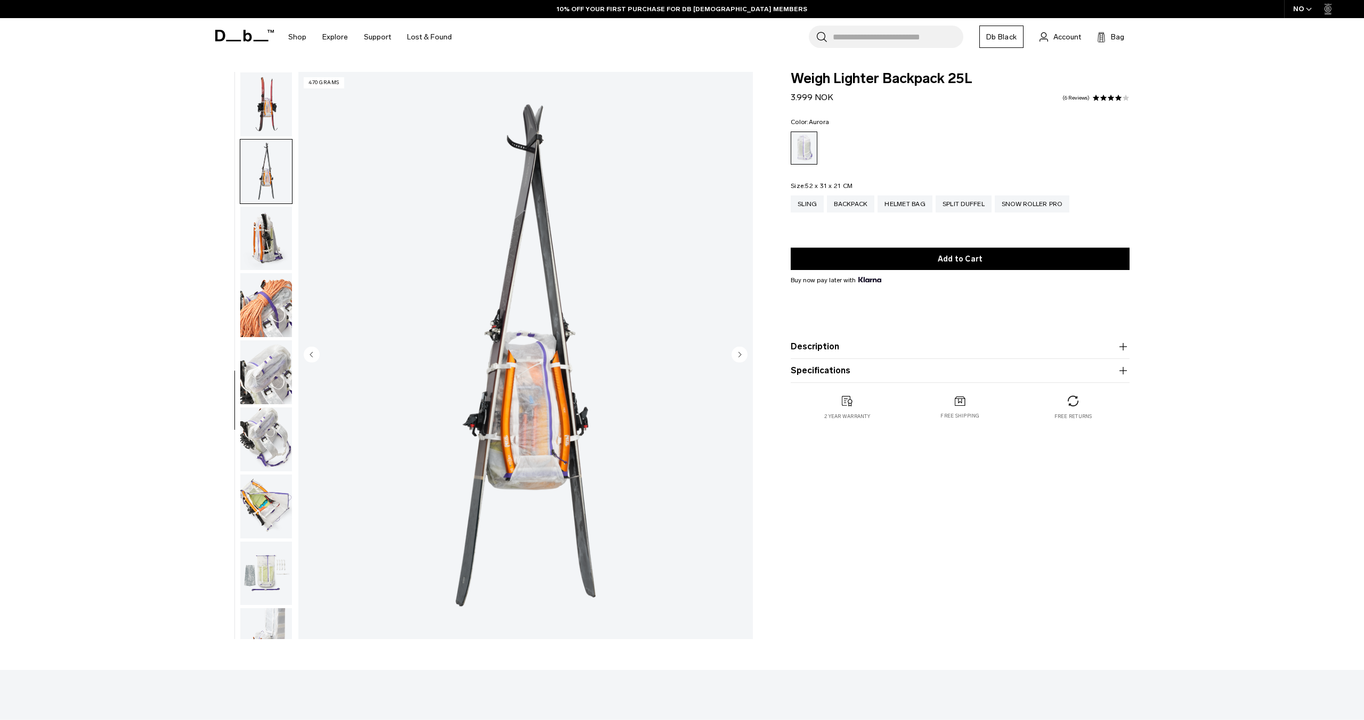
scroll to position [636, 0]
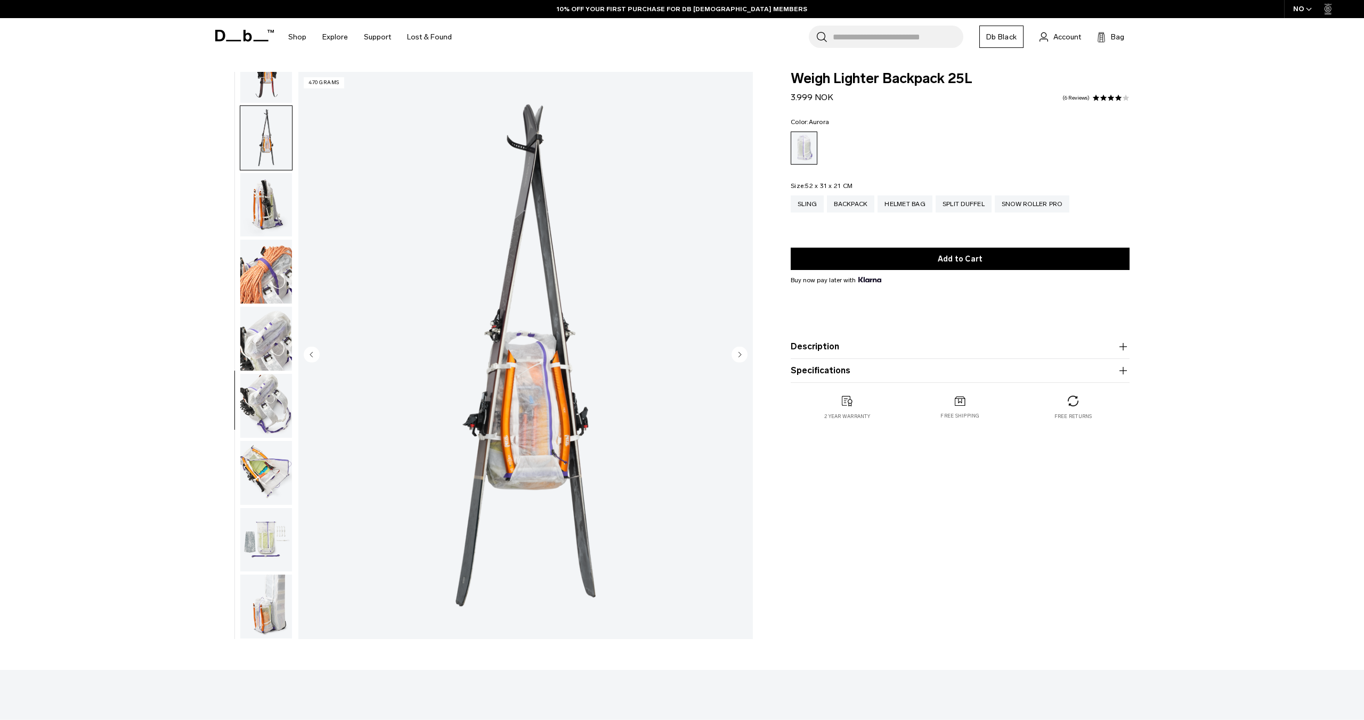
click at [261, 185] on img "button" at bounding box center [266, 205] width 52 height 64
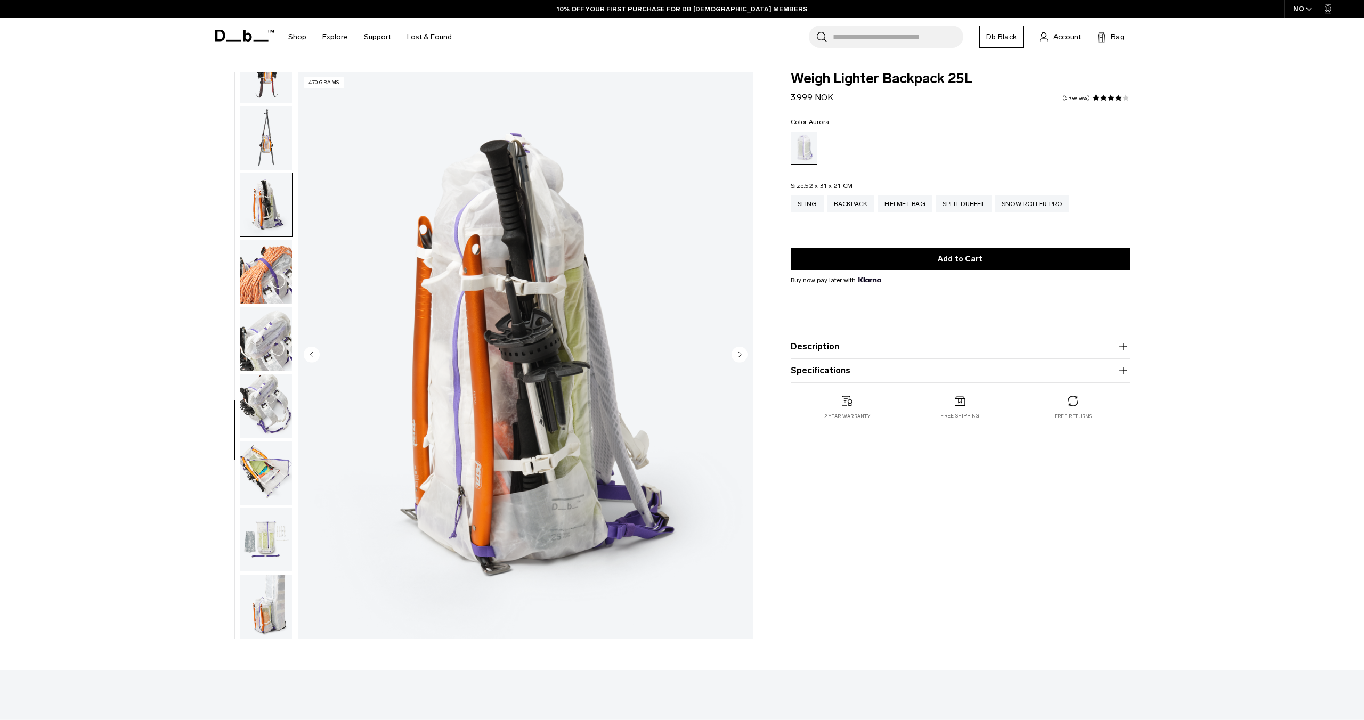
click at [261, 185] on img "button" at bounding box center [266, 205] width 52 height 64
click at [266, 256] on img "button" at bounding box center [266, 272] width 52 height 64
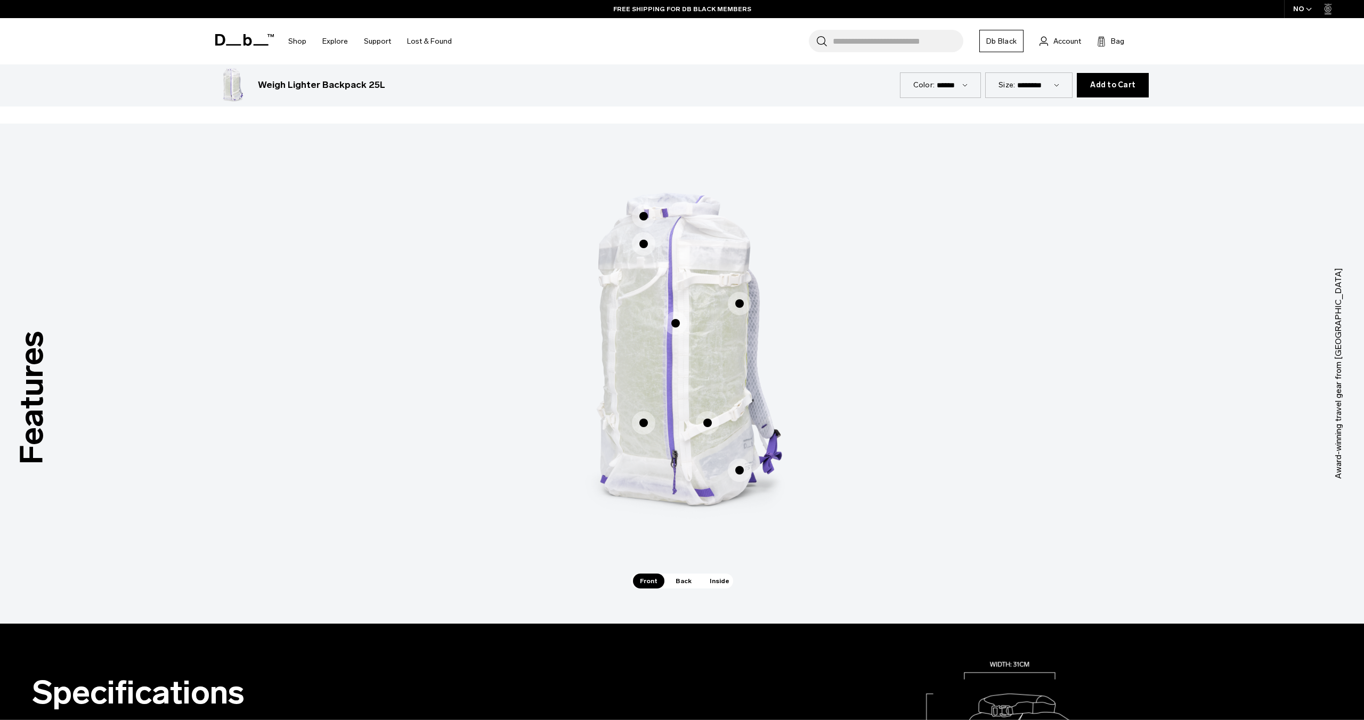
scroll to position [548, 0]
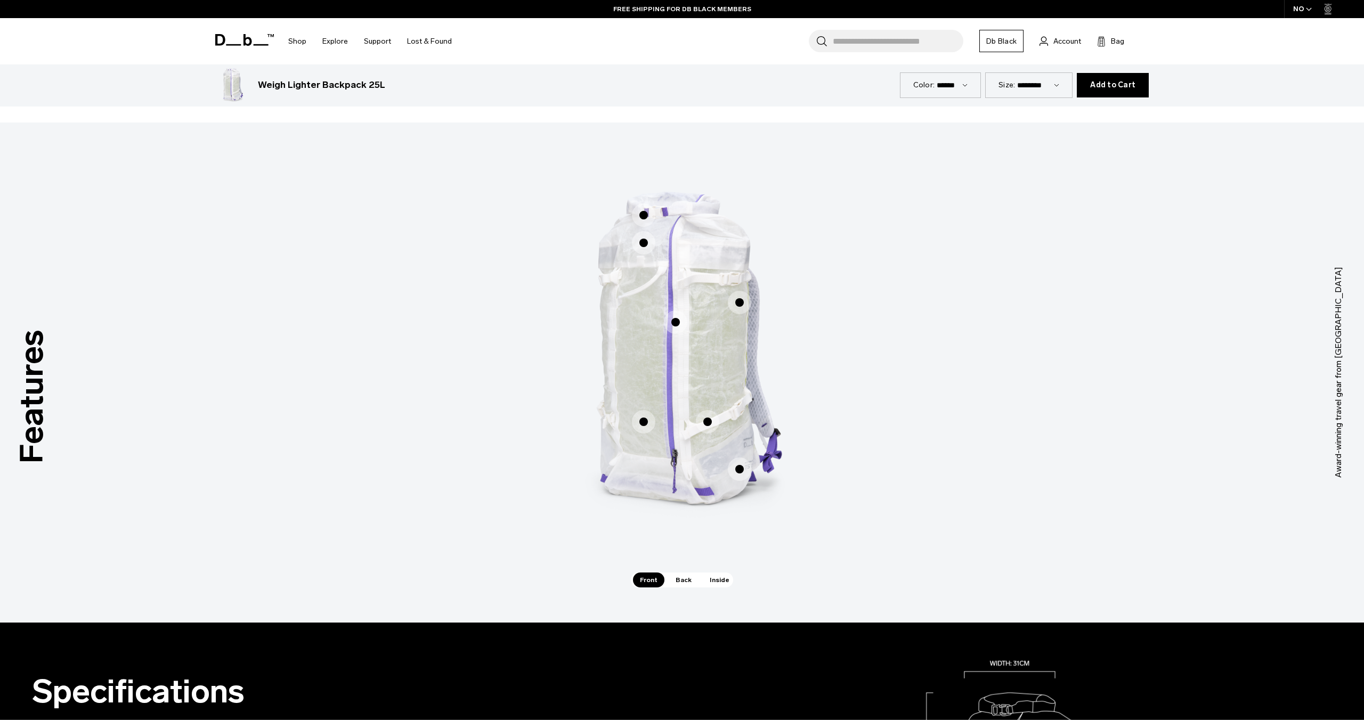
click at [641, 210] on span "1 / 3" at bounding box center [643, 214] width 23 height 23
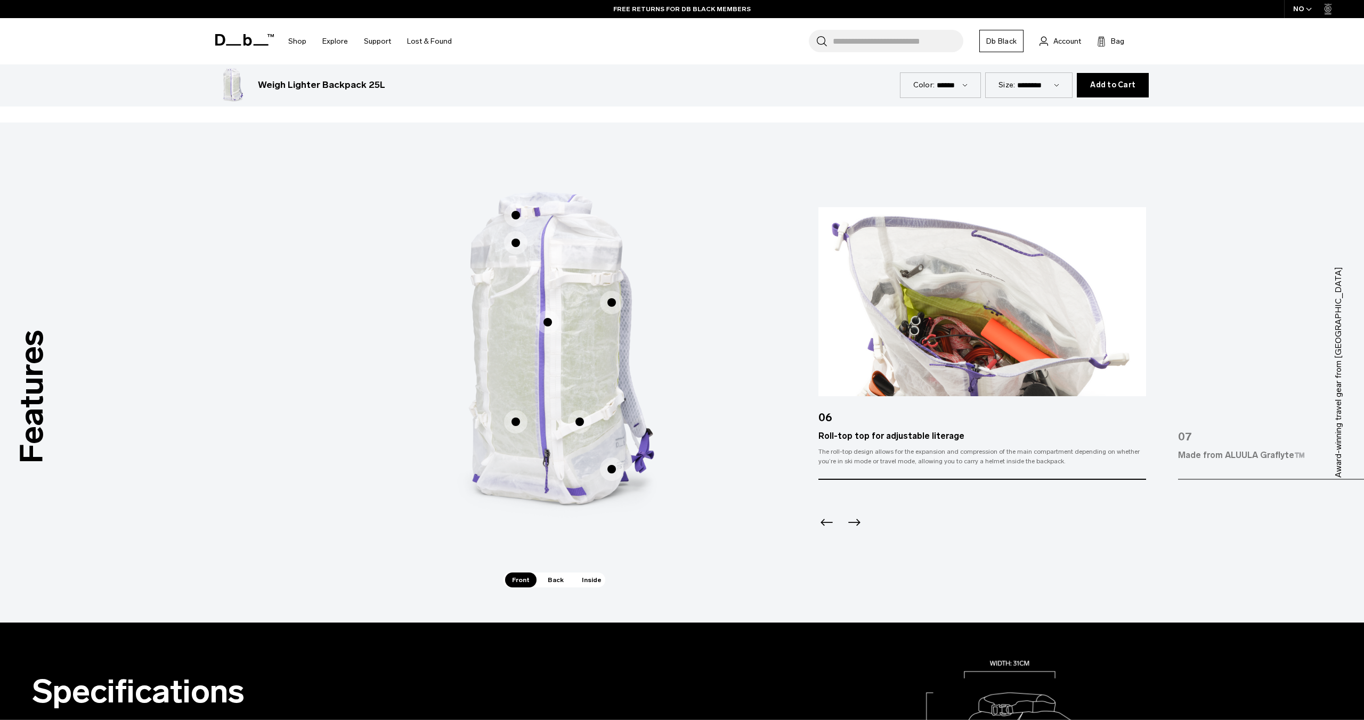
click at [520, 246] on span "1 / 3" at bounding box center [515, 242] width 23 height 23
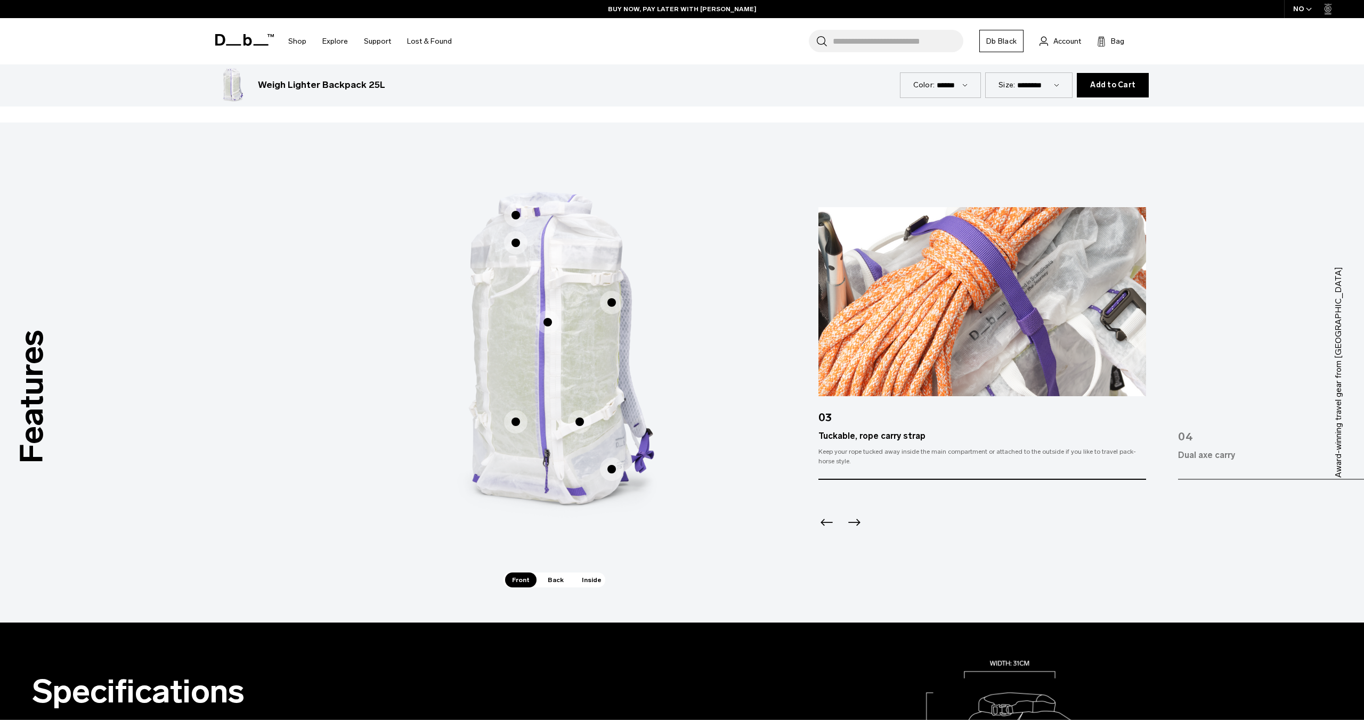
click at [613, 306] on span "1 / 3" at bounding box center [611, 302] width 23 height 23
click at [611, 299] on span "1 / 3" at bounding box center [611, 302] width 23 height 23
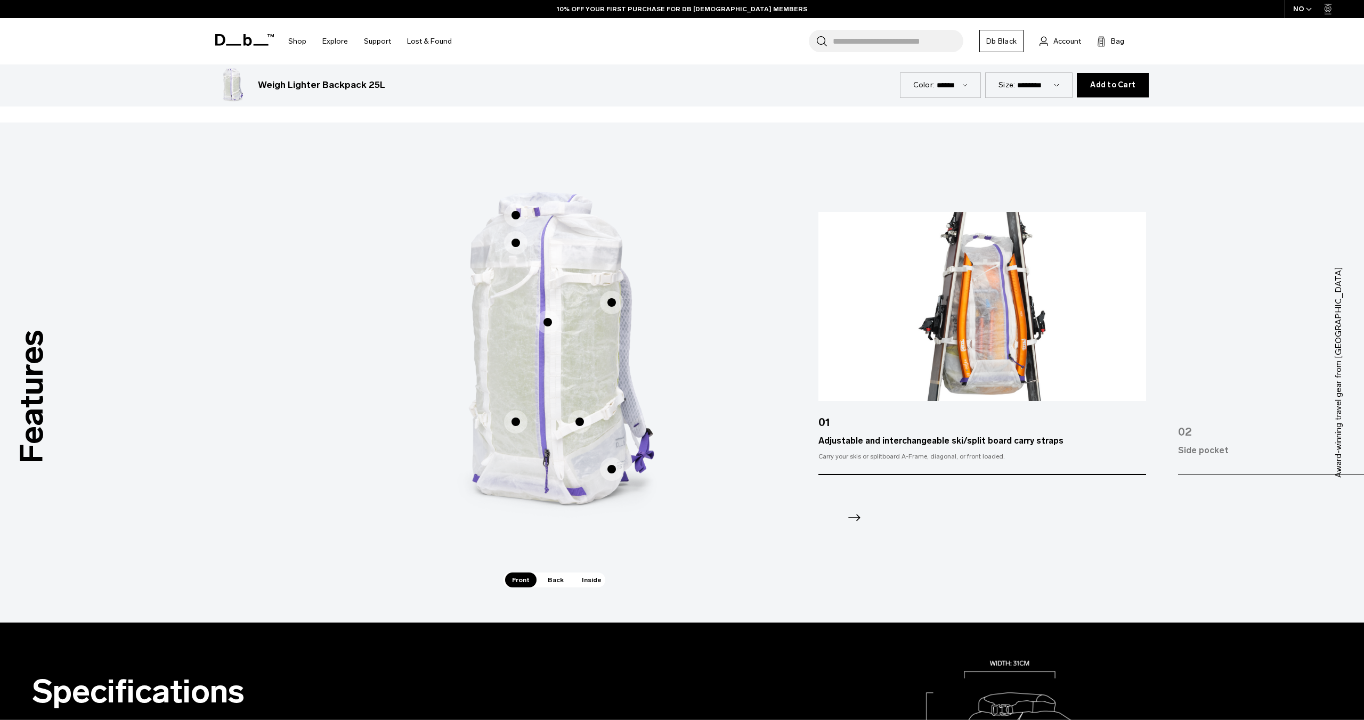
click at [550, 322] on span "1 / 3" at bounding box center [547, 322] width 23 height 23
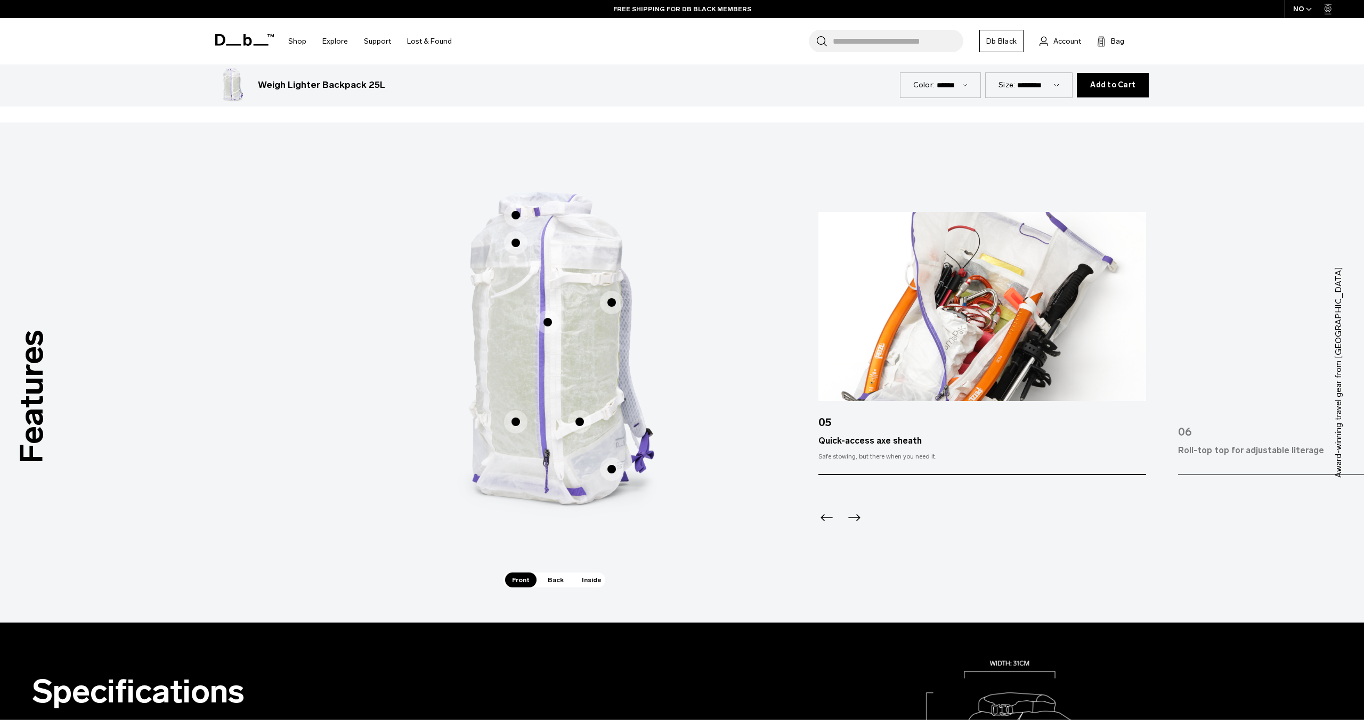
click at [584, 417] on span "1 / 3" at bounding box center [579, 421] width 23 height 23
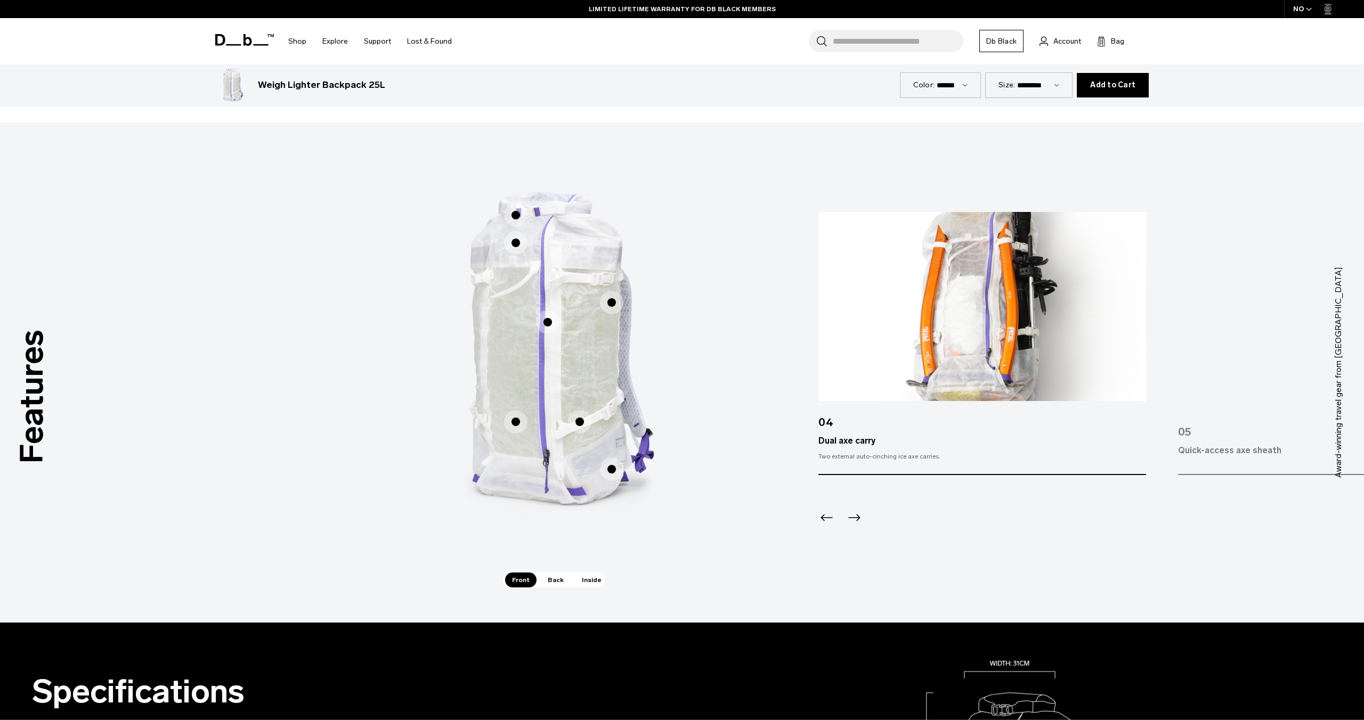
click at [610, 466] on span "1 / 3" at bounding box center [611, 469] width 23 height 23
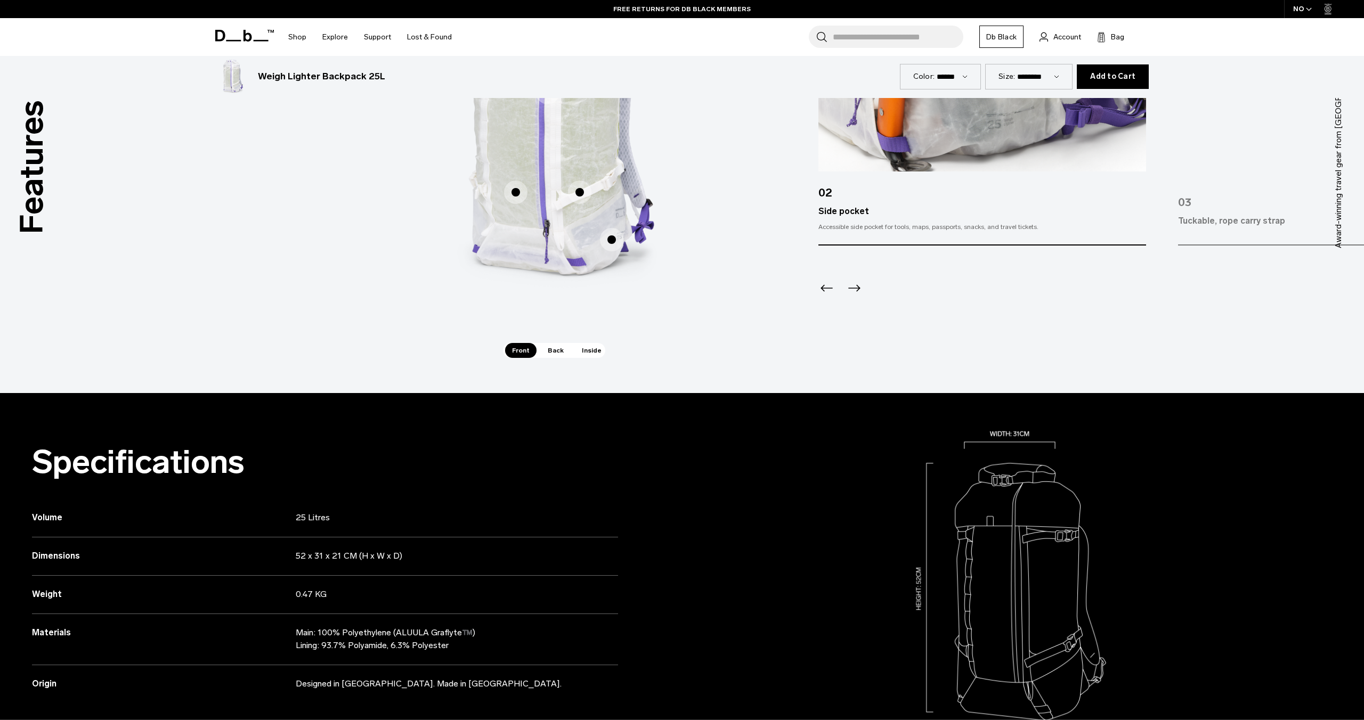
scroll to position [0, 0]
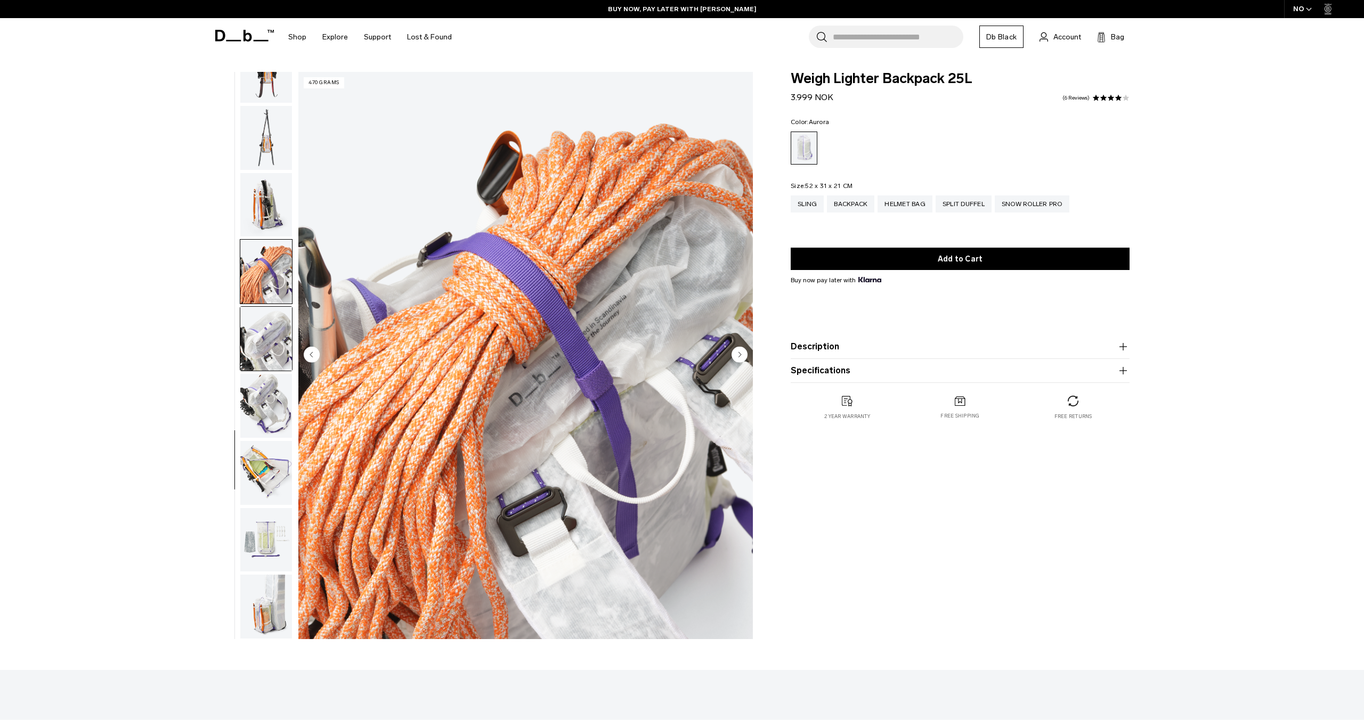
click at [264, 336] on img "button" at bounding box center [266, 339] width 52 height 64
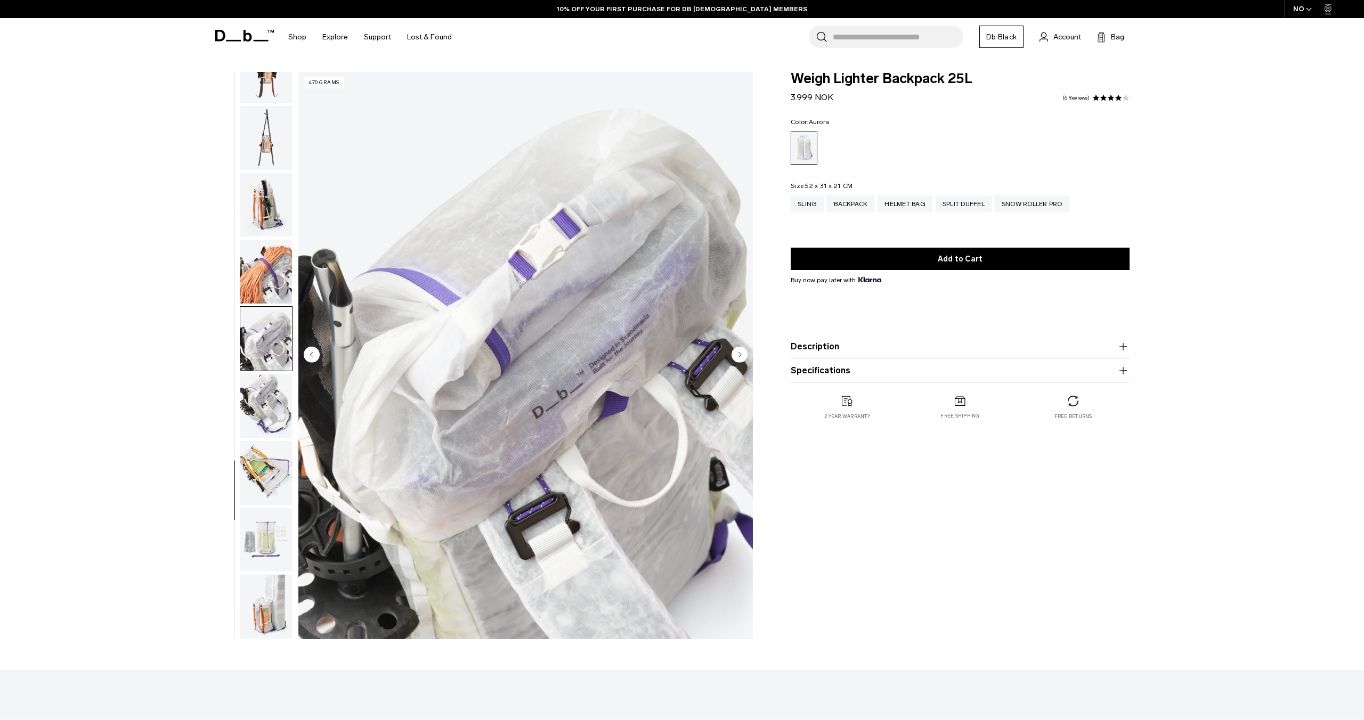
click at [168, 254] on div "**********" at bounding box center [682, 358] width 1364 height 573
